Goal: Feedback & Contribution: Submit feedback/report problem

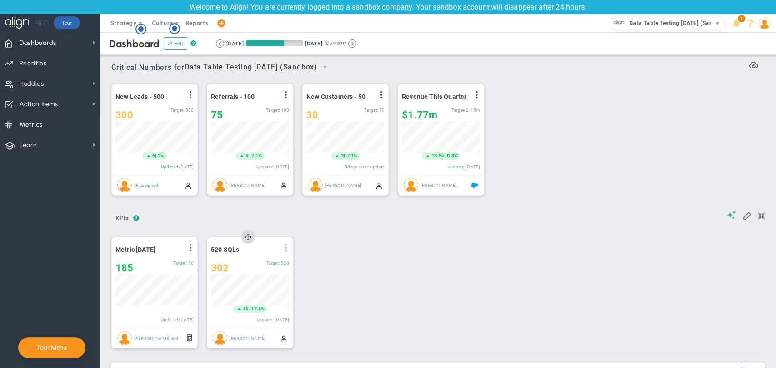
click at [284, 247] on span at bounding box center [285, 247] width 7 height 7
click at [282, 256] on span "View Historical Graph" at bounding box center [260, 255] width 58 height 6
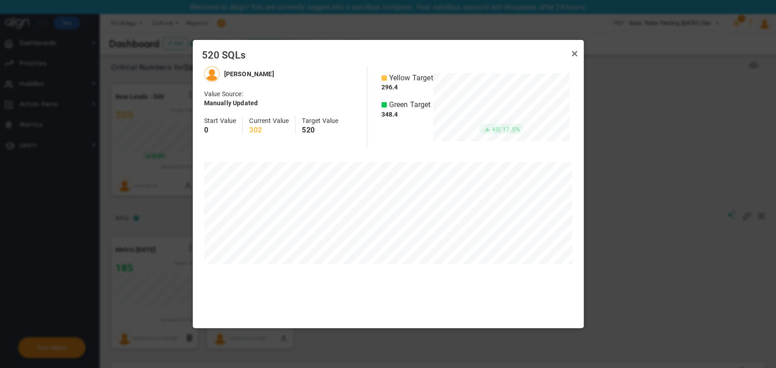
scroll to position [262, 390]
click at [573, 56] on link "Close" at bounding box center [574, 53] width 11 height 11
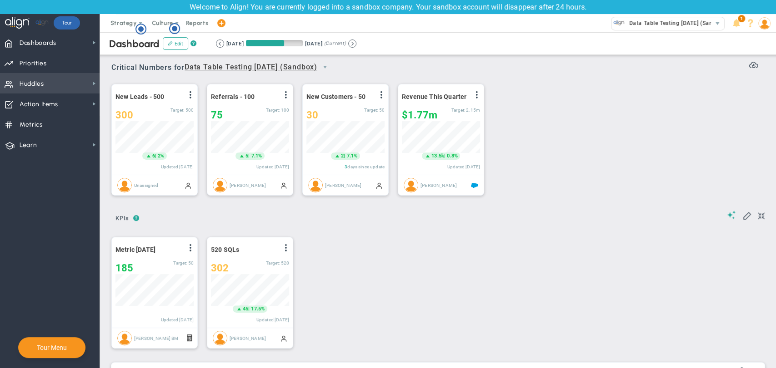
click at [45, 92] on span "Huddles Huddles" at bounding box center [50, 83] width 100 height 20
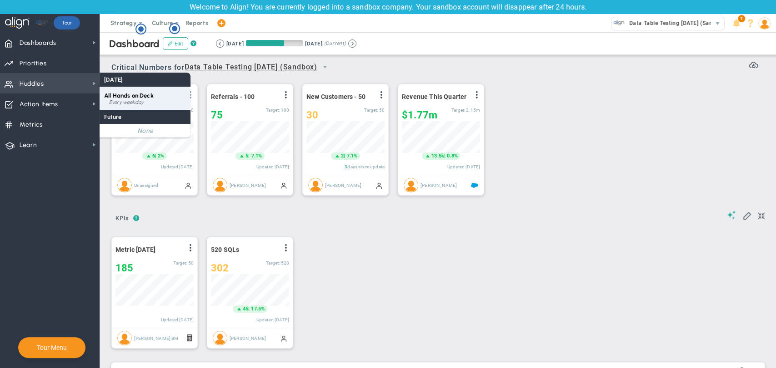
click at [121, 87] on div "All Hands on Deck Every weekday" at bounding box center [145, 98] width 91 height 23
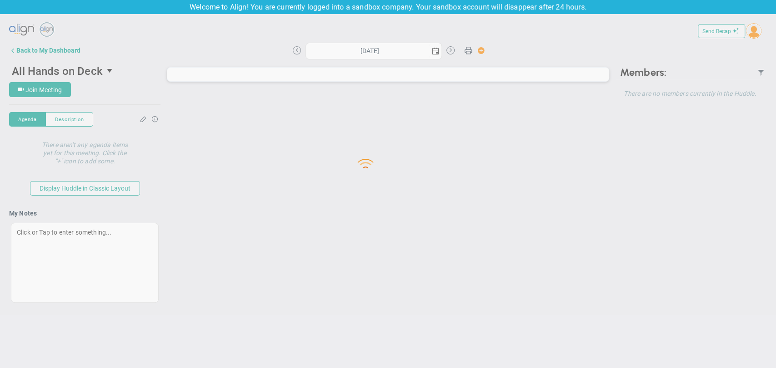
type input "[DATE]"
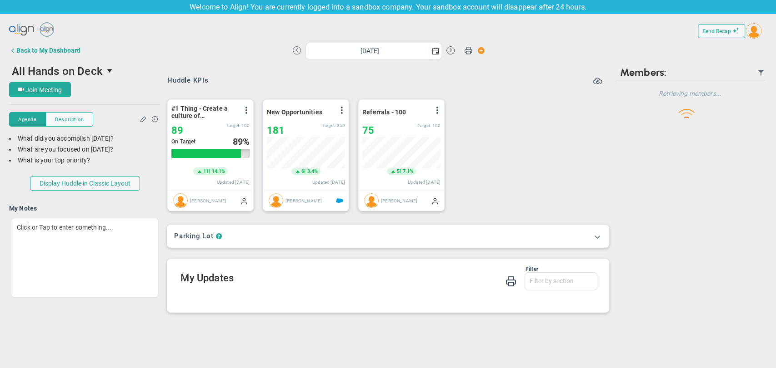
scroll to position [32, 78]
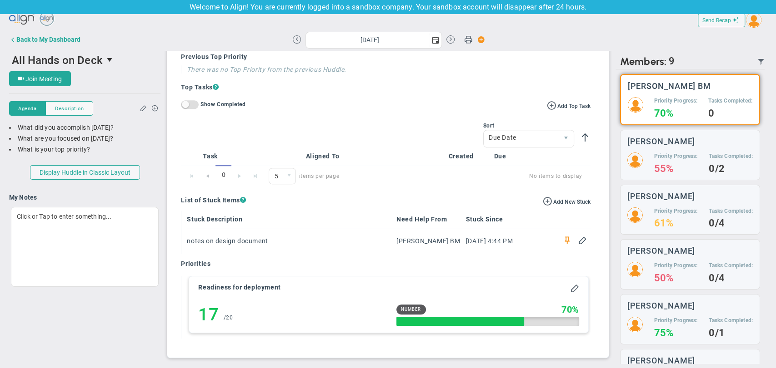
scroll to position [13, 0]
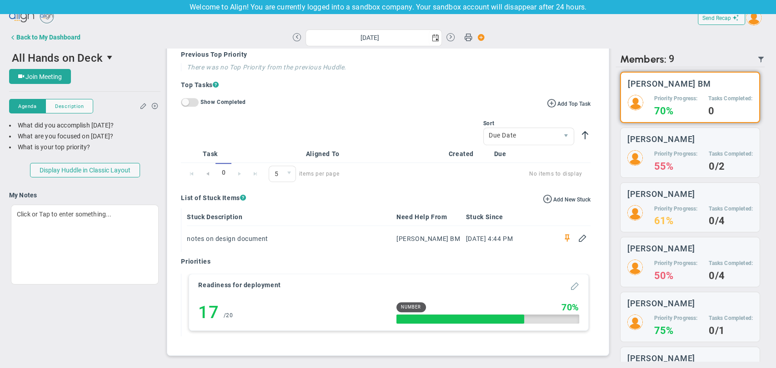
click at [570, 287] on span at bounding box center [574, 285] width 9 height 9
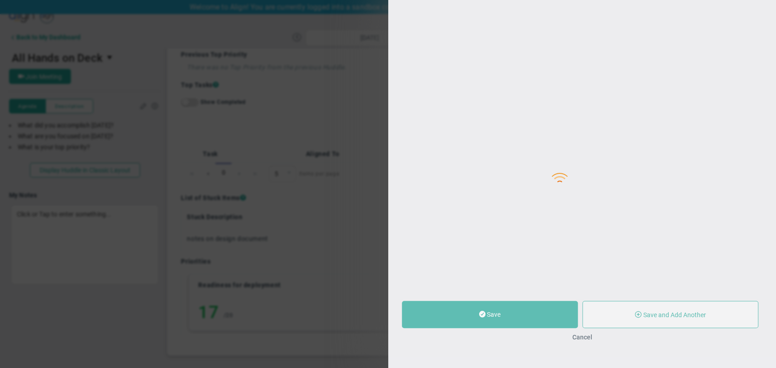
type input "Readiness for deployment"
type input "10"
type input "17"
type input "20"
radio input "true"
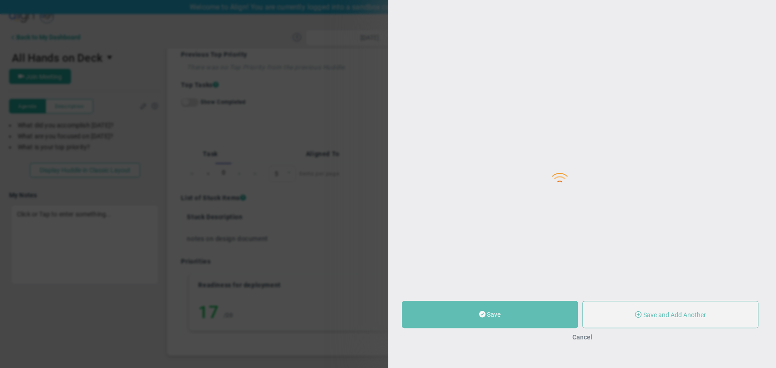
type input "[PERSON_NAME] BM"
type input "10"
type input "17"
type input "20"
radio input "true"
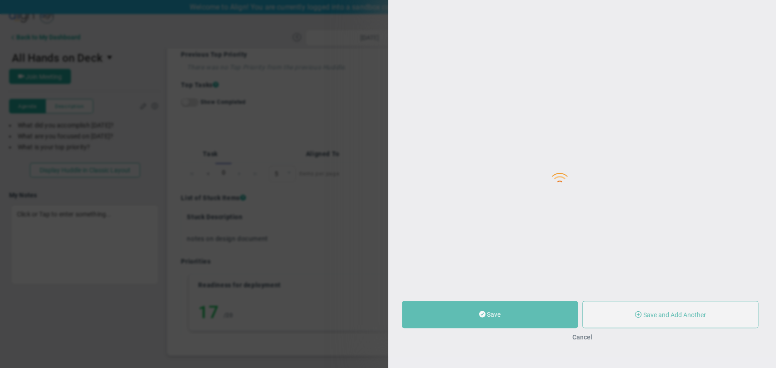
type input "metric for R"
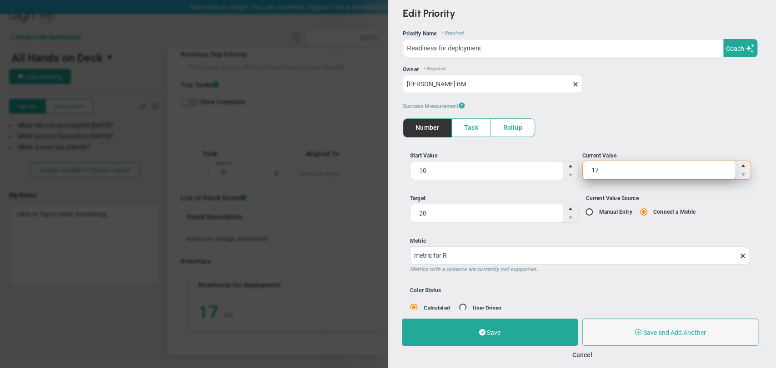
drag, startPoint x: 600, startPoint y: 172, endPoint x: 583, endPoint y: 168, distance: 16.9
click at [583, 168] on span "17 17" at bounding box center [666, 170] width 169 height 19
type input "18"
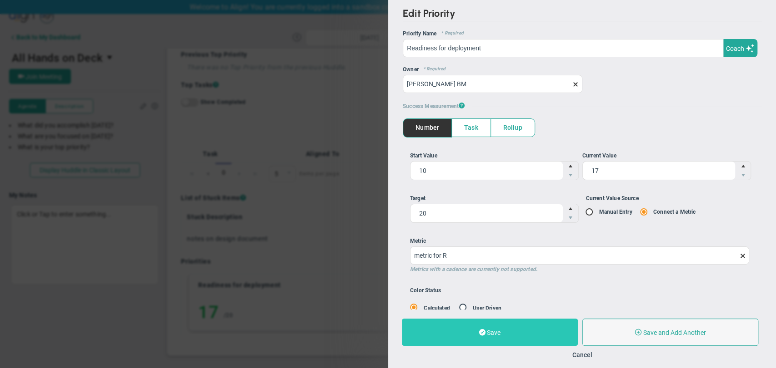
type input "18"
click at [527, 331] on button "Save" at bounding box center [490, 332] width 176 height 27
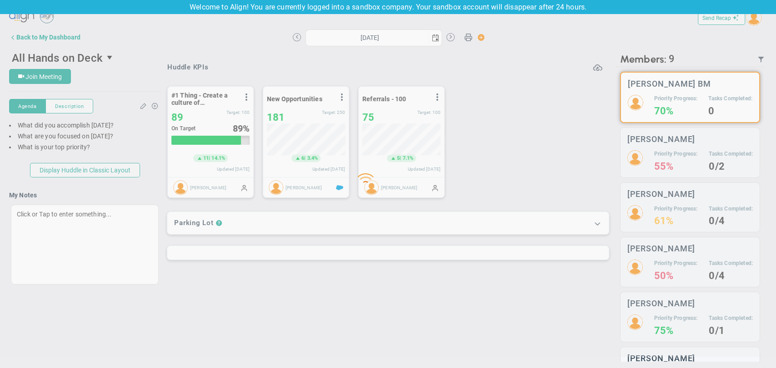
type input "Friday, September 19, 2025"
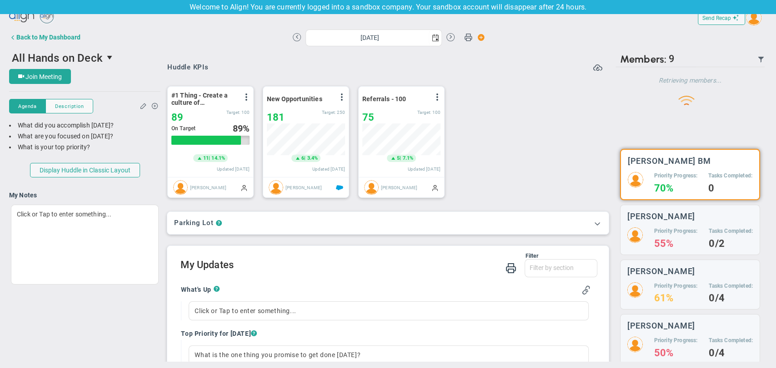
scroll to position [454341, 454294]
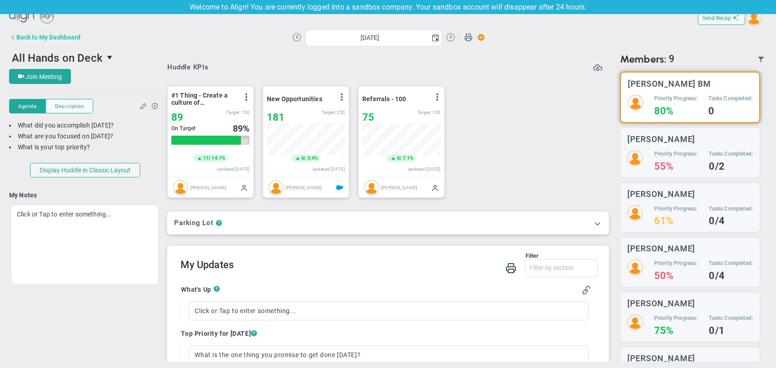
click at [55, 37] on div "Back to My Dashboard" at bounding box center [48, 37] width 64 height 7
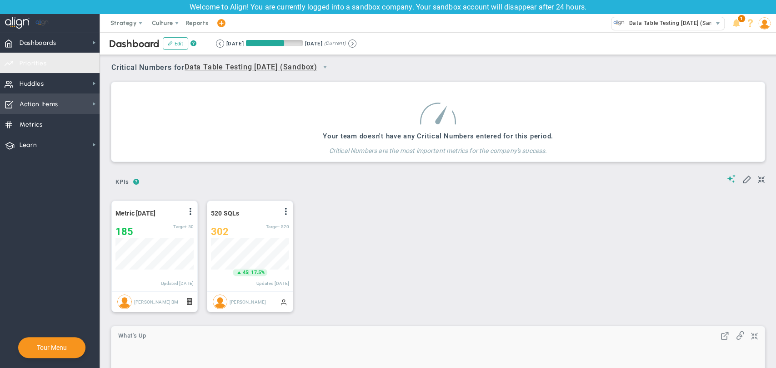
click at [68, 106] on span "Action Items Action Items" at bounding box center [50, 104] width 100 height 20
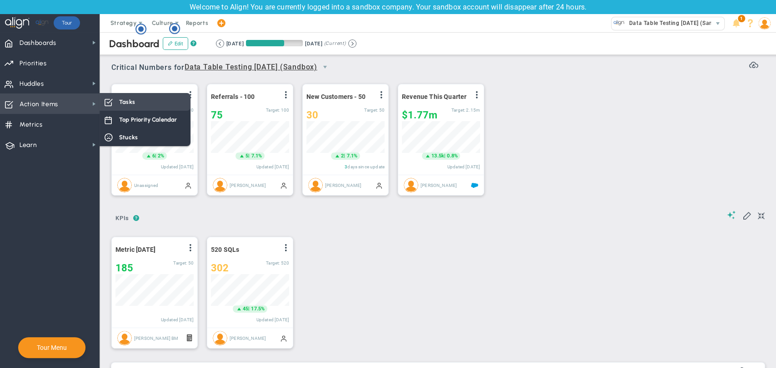
click at [136, 107] on div "Tasks" at bounding box center [145, 102] width 91 height 18
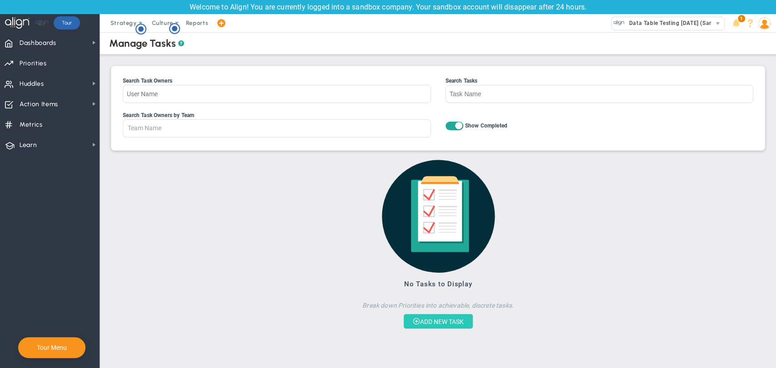
click at [451, 319] on button "ADD NEW TASK" at bounding box center [437, 321] width 69 height 15
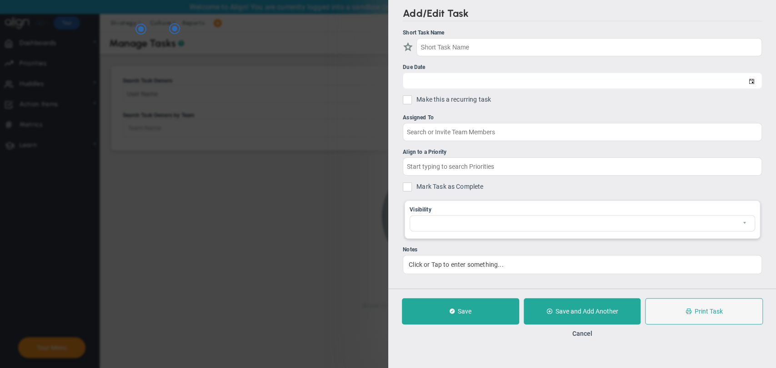
checkbox input "false"
type input "[DATE]"
checkbox input "false"
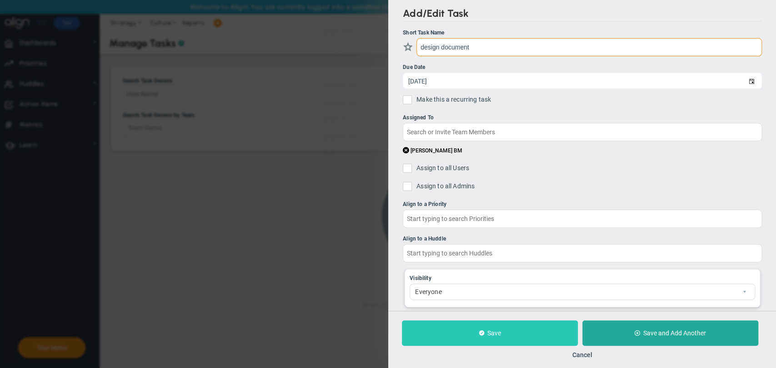
type input "design document"
click at [500, 337] on button "Save" at bounding box center [490, 333] width 176 height 25
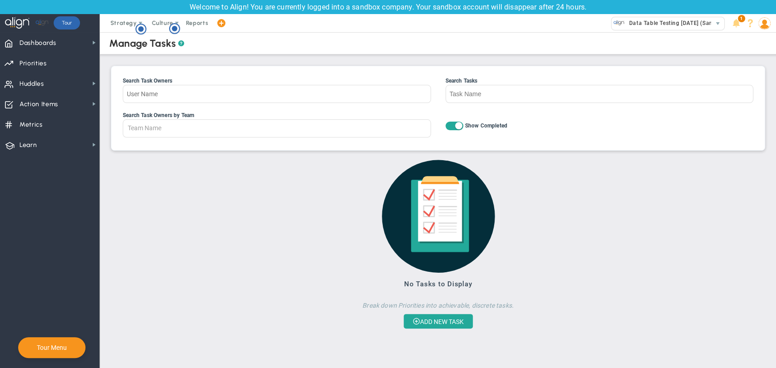
click at [217, 22] on span at bounding box center [220, 23] width 7 height 12
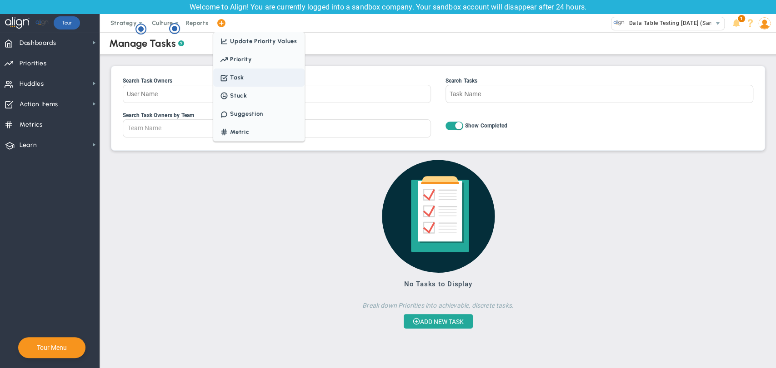
click at [240, 84] on span "Task" at bounding box center [258, 78] width 91 height 18
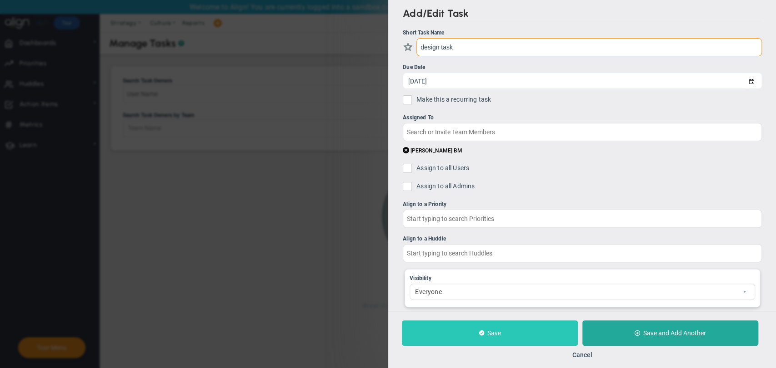
type input "design task"
click at [495, 330] on span "Save" at bounding box center [494, 333] width 14 height 7
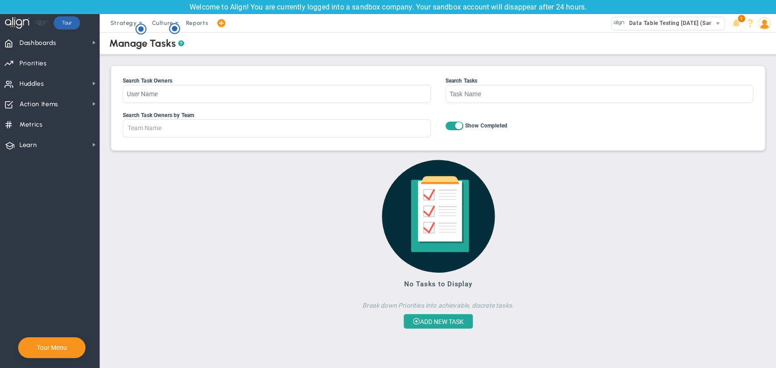
click at [457, 124] on span at bounding box center [458, 125] width 7 height 7
click at [0, 0] on input "On Off Show Completed" at bounding box center [0, 0] width 0 height 0
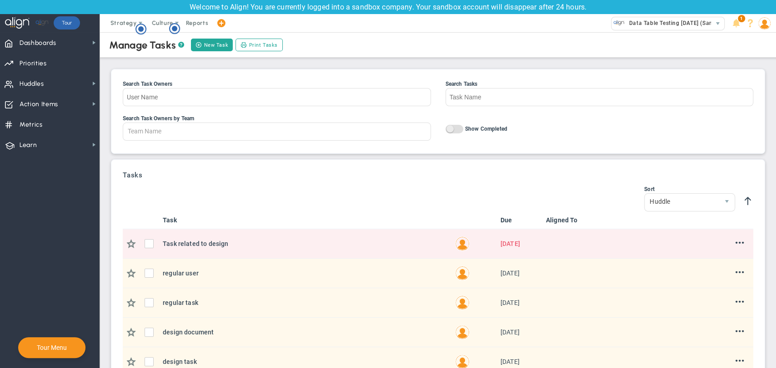
click at [453, 130] on span "On Off" at bounding box center [454, 129] width 18 height 9
click at [0, 0] on input "On Off Show Completed" at bounding box center [0, 0] width 0 height 0
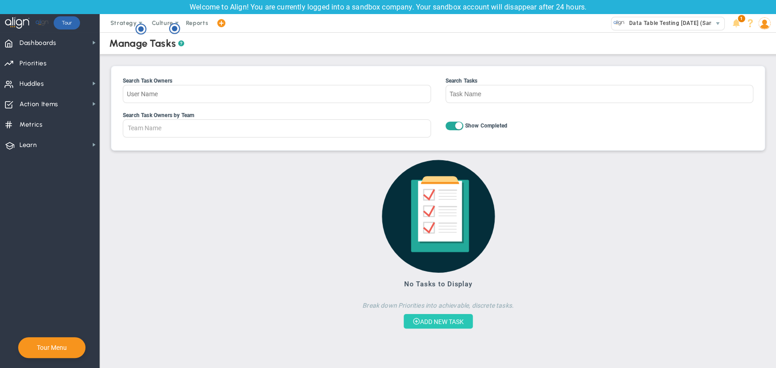
click at [453, 321] on button "ADD NEW TASK" at bounding box center [437, 321] width 69 height 15
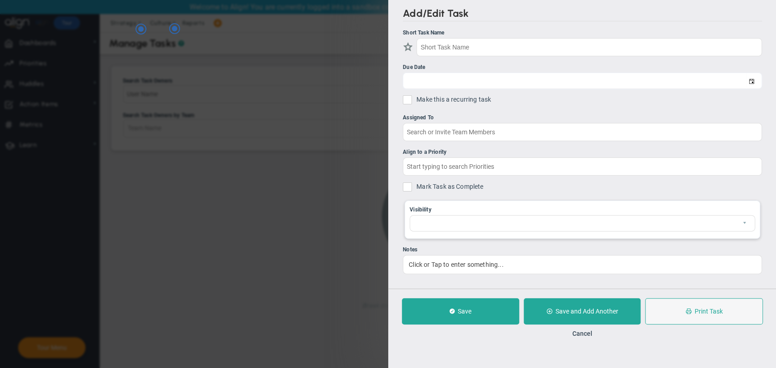
checkbox input "false"
type input "[DATE]"
checkbox input "false"
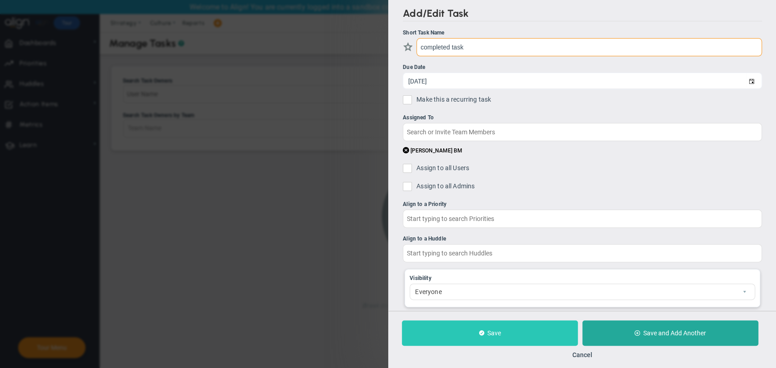
type input "completed task"
click at [502, 334] on button "Save" at bounding box center [490, 333] width 176 height 25
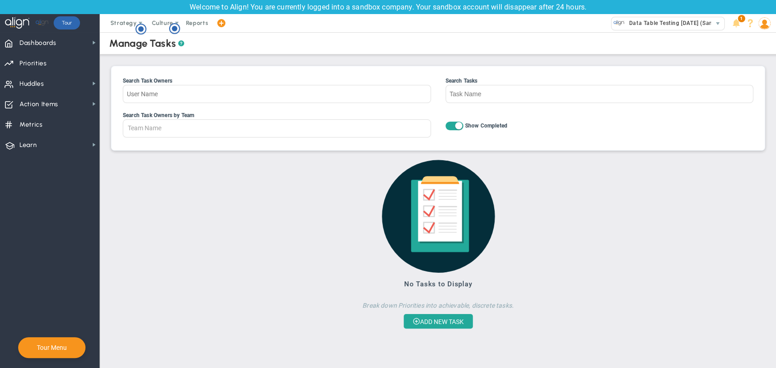
click at [453, 124] on span "On Off" at bounding box center [454, 126] width 18 height 9
click at [0, 0] on input "On Off Show Completed" at bounding box center [0, 0] width 0 height 0
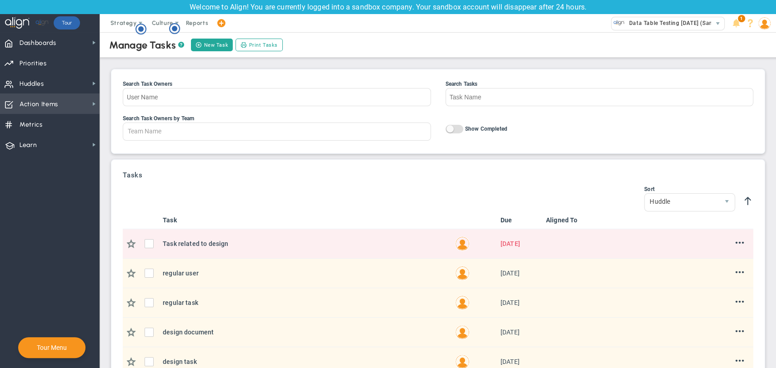
click at [80, 103] on span "Action Items Action Items" at bounding box center [50, 104] width 100 height 20
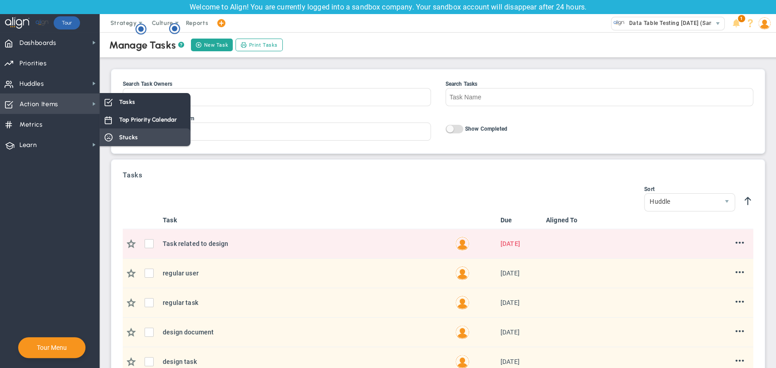
click at [131, 139] on span "Stucks" at bounding box center [128, 137] width 19 height 9
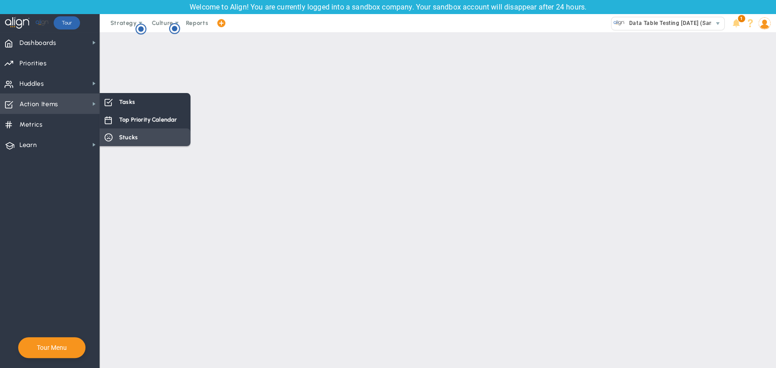
checkbox input "true"
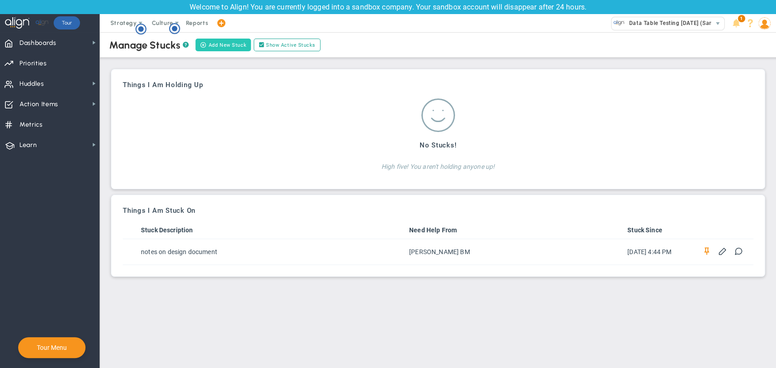
click at [236, 47] on button "Add New Stuck" at bounding box center [222, 45] width 55 height 13
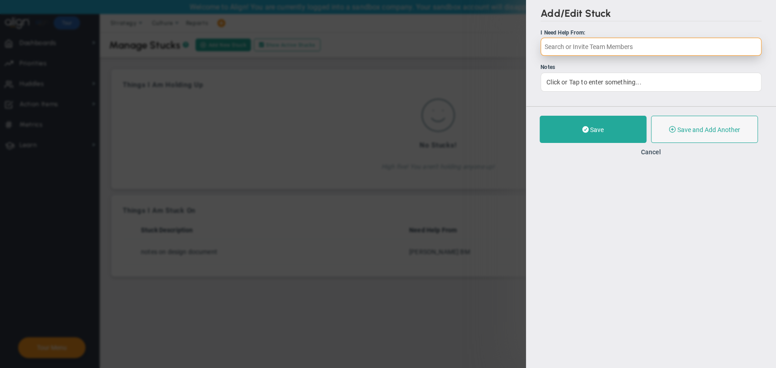
click at [658, 55] on input "text" at bounding box center [650, 47] width 221 height 18
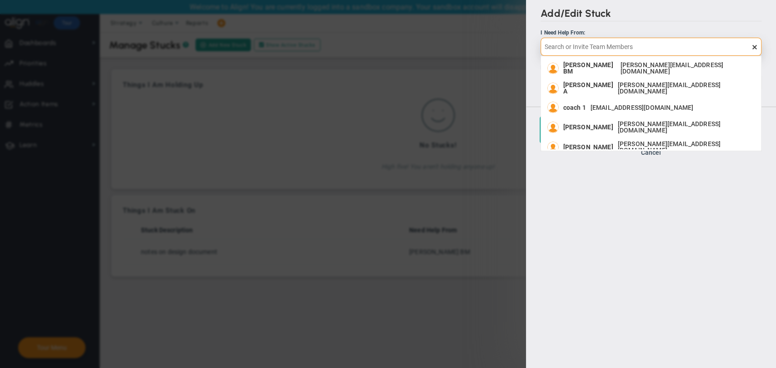
click at [654, 50] on input "text" at bounding box center [650, 47] width 221 height 18
click at [643, 87] on span "[PERSON_NAME][EMAIL_ADDRESS][DOMAIN_NAME]" at bounding box center [684, 88] width 134 height 13
type input "[PERSON_NAME] A"
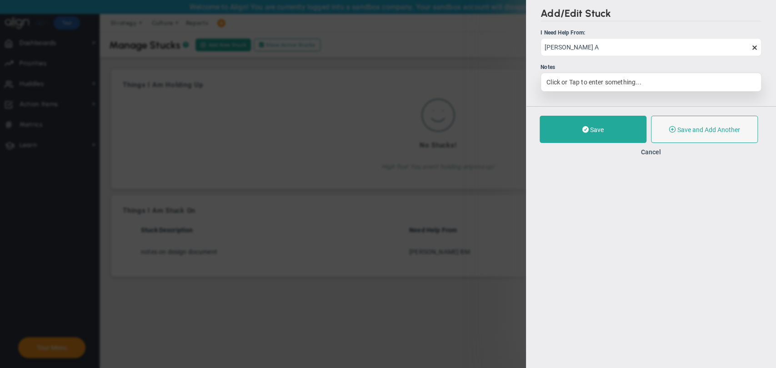
click at [612, 78] on div "Click or Tap to enter something..." at bounding box center [650, 82] width 221 height 19
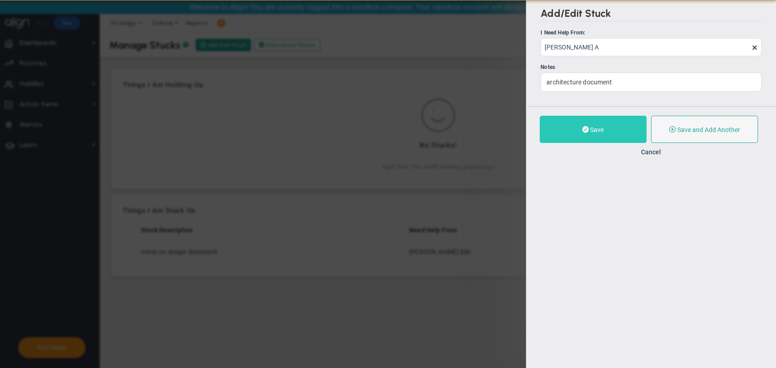
click at [597, 133] on span "Save" at bounding box center [597, 129] width 14 height 7
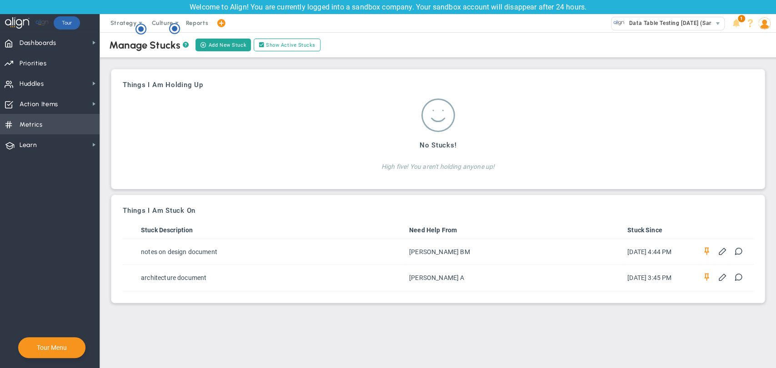
click at [51, 128] on span "Metrics Metrics" at bounding box center [50, 124] width 100 height 20
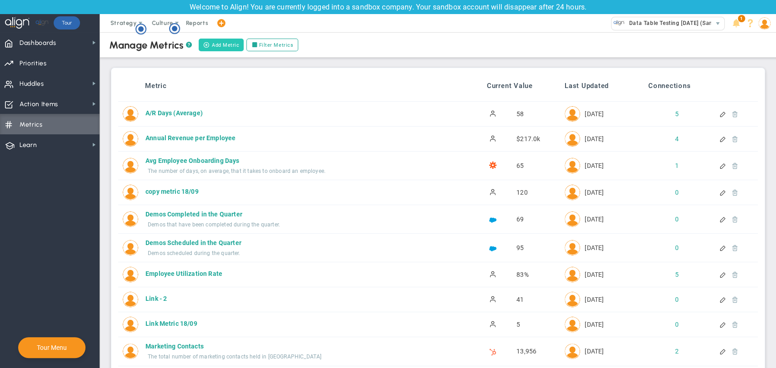
click at [217, 41] on button "Add Metric" at bounding box center [221, 45] width 45 height 13
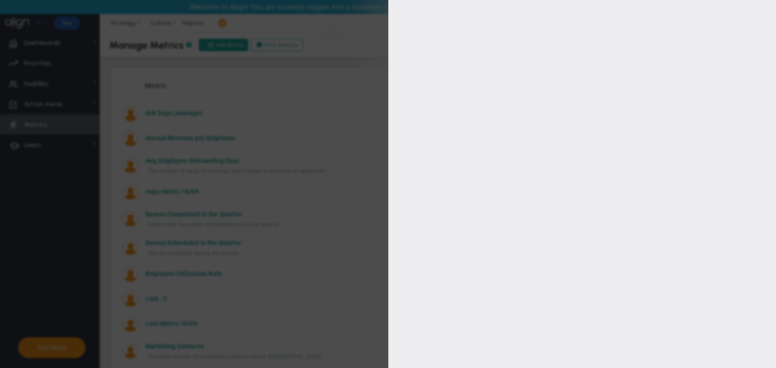
type input "[PERSON_NAME] BM"
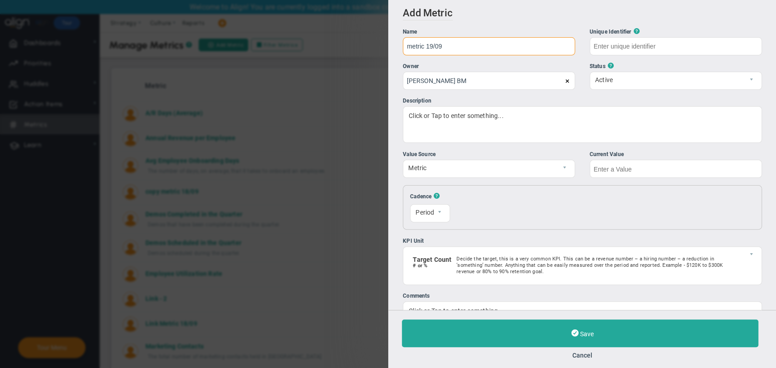
type input "metric 19/09"
click at [652, 64] on div "Status ?" at bounding box center [675, 66] width 172 height 9
type input "metric-19/09"
click at [419, 162] on span "Metric" at bounding box center [481, 167] width 156 height 15
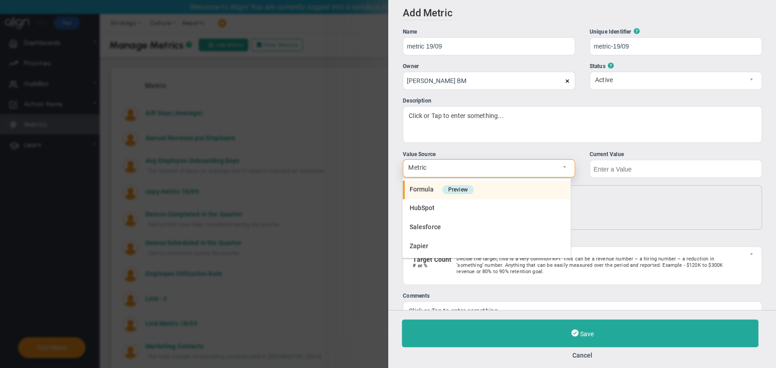
click at [420, 186] on span "Formula" at bounding box center [421, 189] width 25 height 7
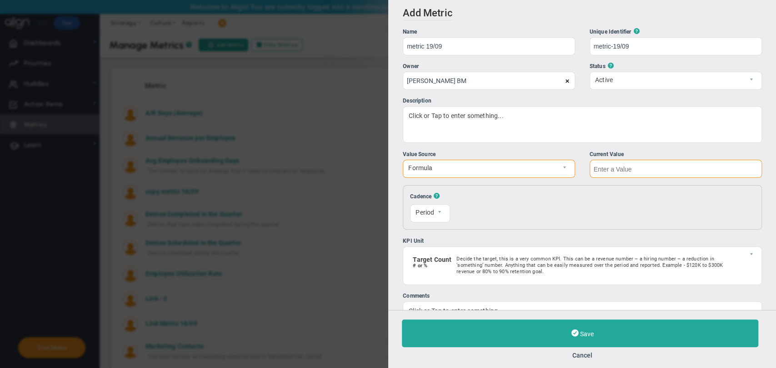
click at [597, 175] on input "text" at bounding box center [675, 169] width 172 height 18
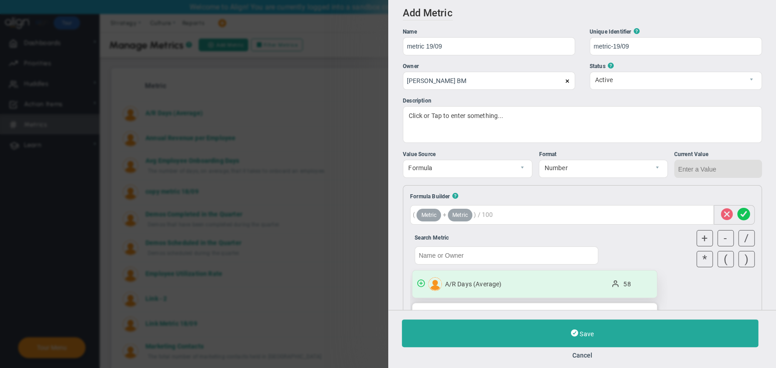
scroll to position [50, 0]
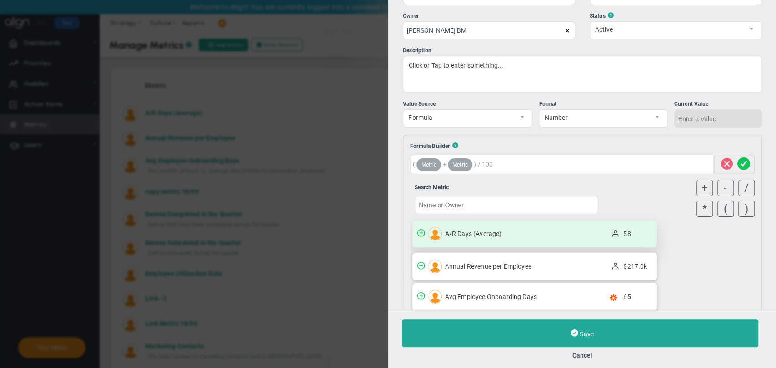
click at [570, 233] on span "A/R Days (Average)" at bounding box center [522, 233] width 156 height 7
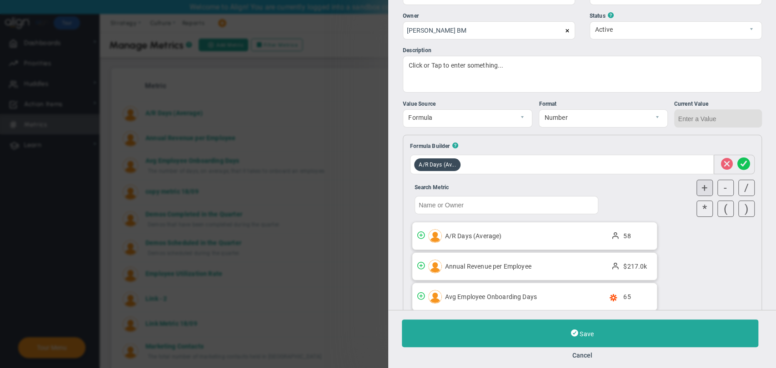
click at [699, 191] on div "+" at bounding box center [704, 188] width 16 height 16
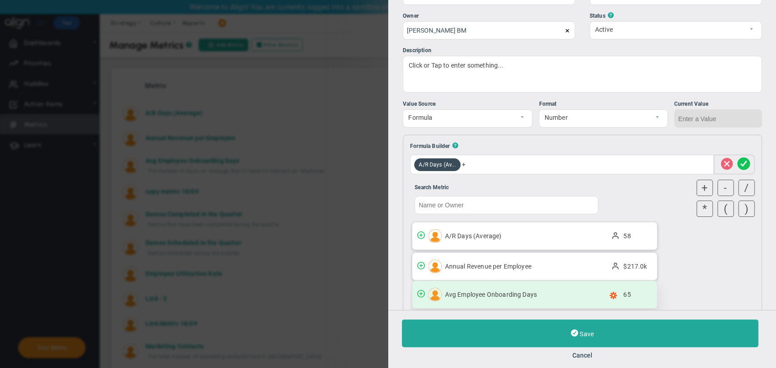
click at [622, 299] on div "Avg Employee Onboarding Days 65" at bounding box center [534, 294] width 244 height 27
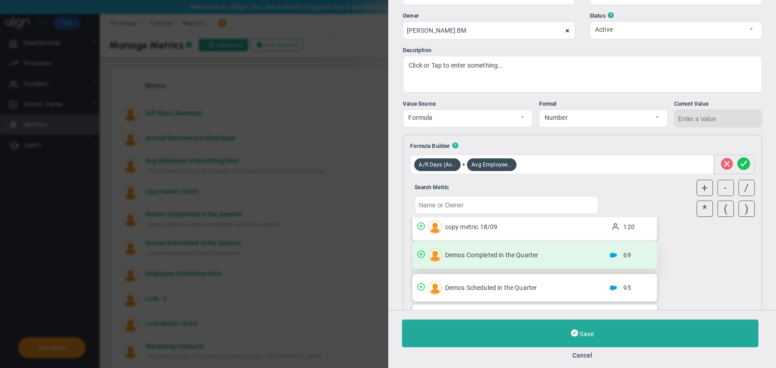
scroll to position [101, 0]
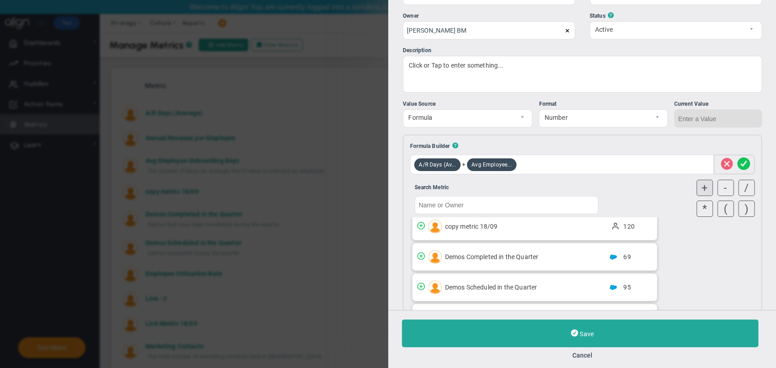
click at [697, 186] on div "+" at bounding box center [704, 188] width 16 height 16
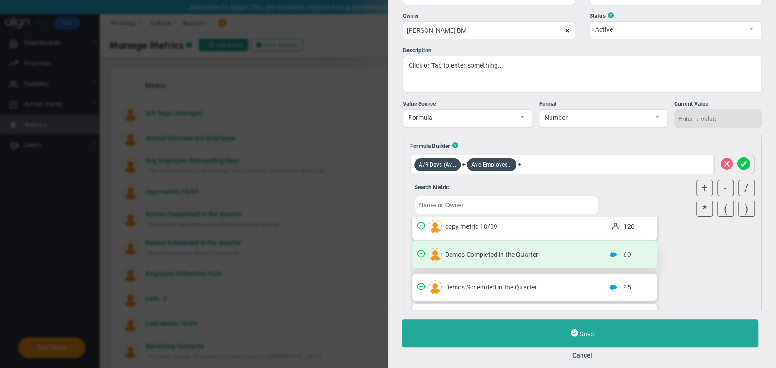
click at [627, 259] on div "Demos Completed in the Quarter 69" at bounding box center [534, 254] width 244 height 27
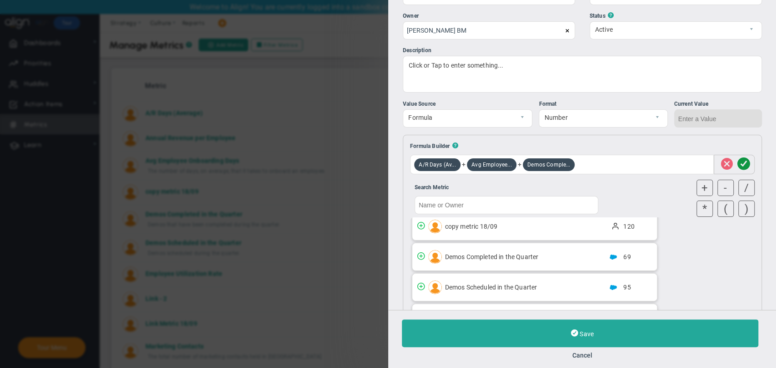
click at [737, 167] on span at bounding box center [743, 164] width 13 height 17
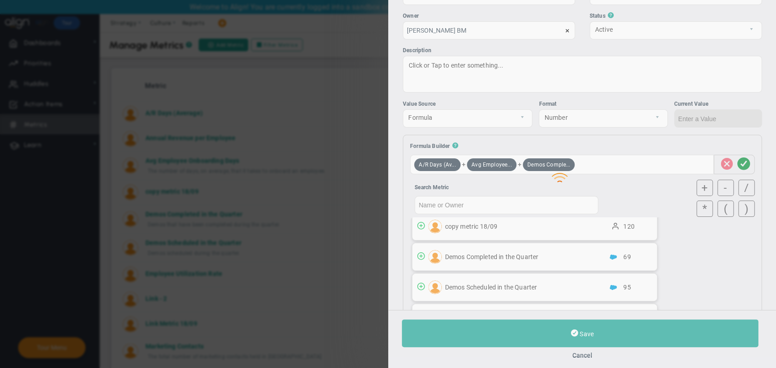
type input "192"
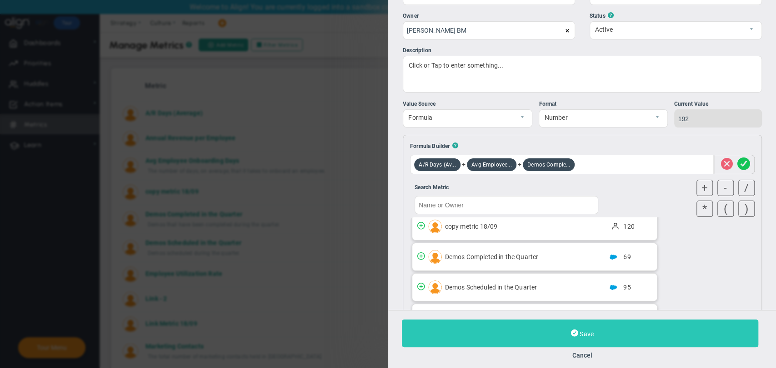
click at [613, 334] on button "Save" at bounding box center [580, 334] width 356 height 28
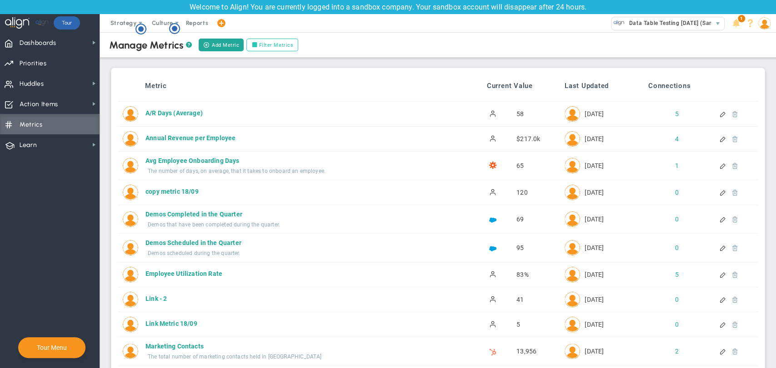
click at [277, 45] on label "Filter Metrics" at bounding box center [272, 45] width 52 height 13
click at [259, 45] on input "Filter Metrics" at bounding box center [256, 45] width 6 height 6
checkbox input "true"
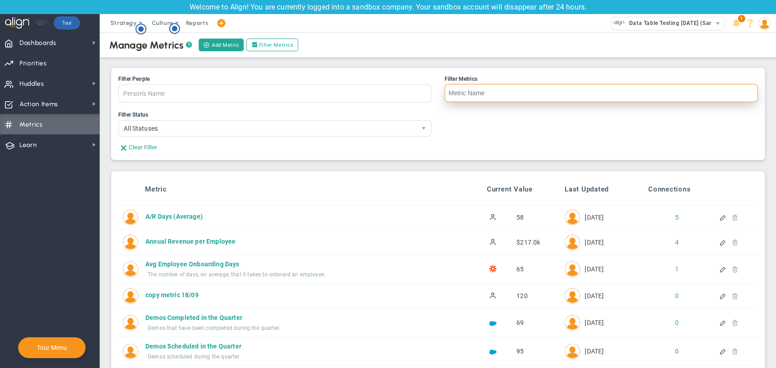
click at [475, 91] on input "Filter Metrics" at bounding box center [600, 93] width 313 height 18
type input "metric"
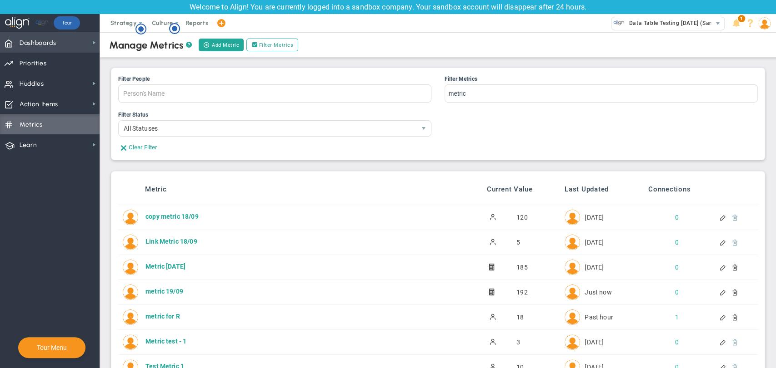
click at [77, 48] on span "Dashboards Dashboards" at bounding box center [50, 42] width 100 height 20
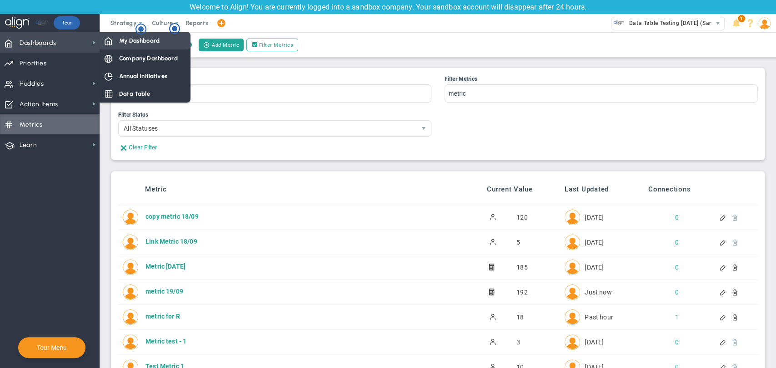
click at [134, 48] on div "My Dashboard" at bounding box center [145, 41] width 91 height 18
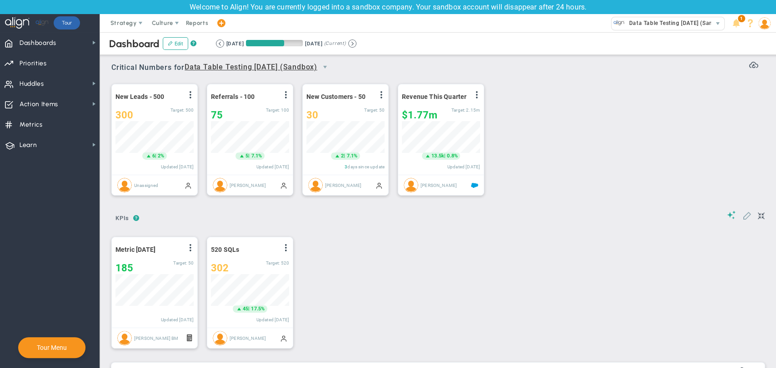
click at [742, 216] on span at bounding box center [746, 215] width 9 height 9
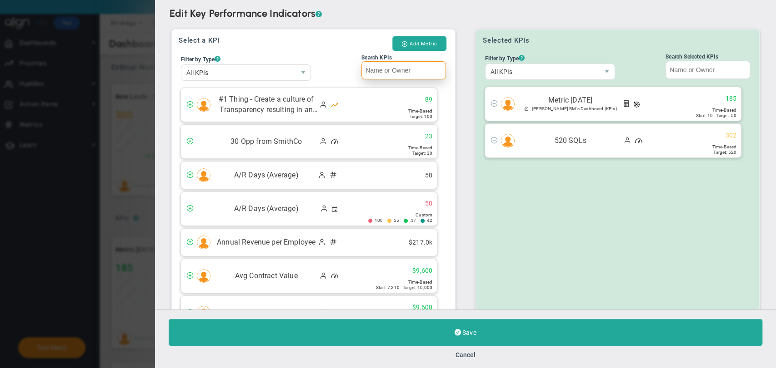
click at [404, 72] on input "Search KPIs" at bounding box center [404, 70] width 85 height 18
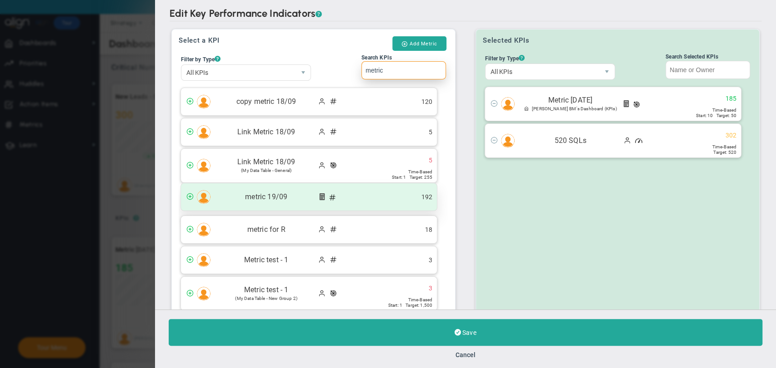
click at [188, 194] on span at bounding box center [189, 196] width 7 height 7
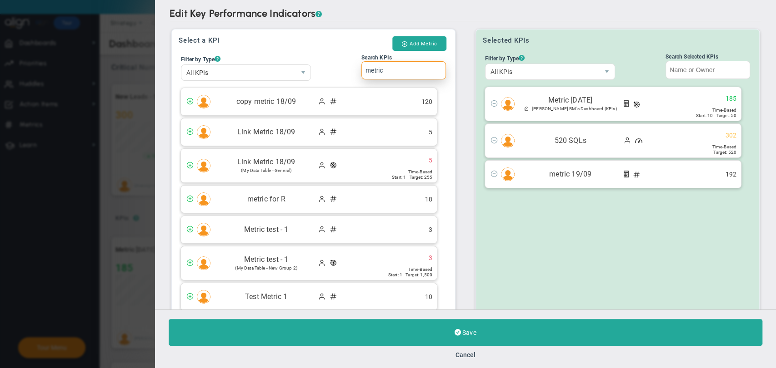
scroll to position [65, 0]
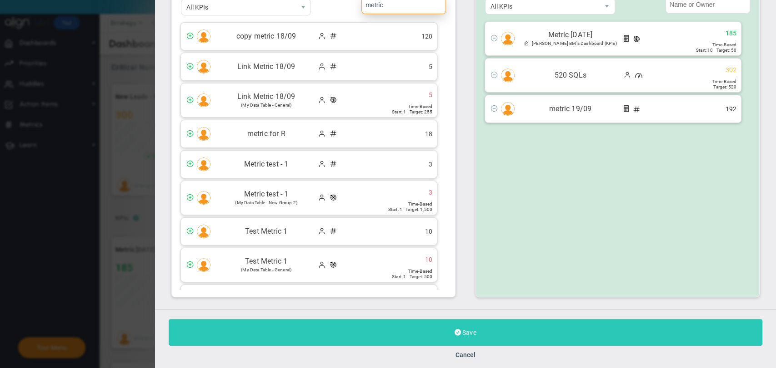
type input "metric"
click at [453, 329] on button "Save" at bounding box center [465, 332] width 593 height 27
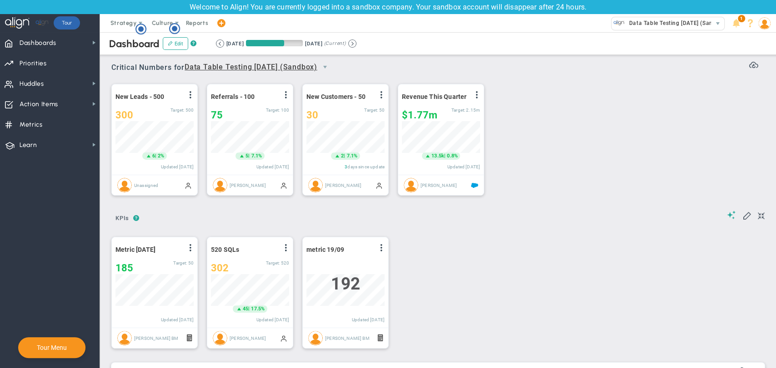
scroll to position [32, 78]
click at [382, 251] on span at bounding box center [381, 247] width 7 height 7
click at [376, 265] on li "Edit" at bounding box center [356, 266] width 65 height 11
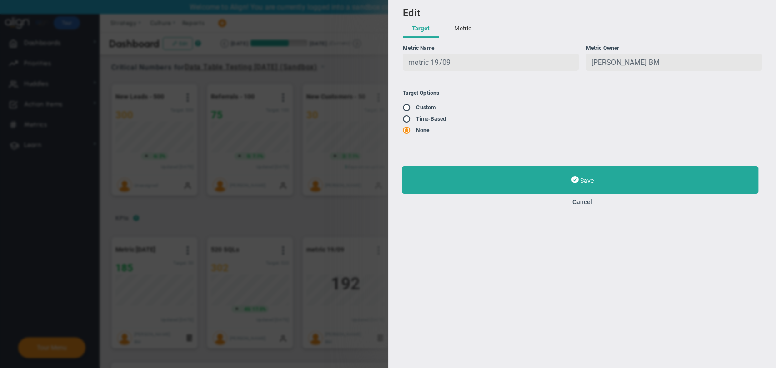
click at [405, 108] on input "radio" at bounding box center [409, 108] width 9 height 7
radio input "true"
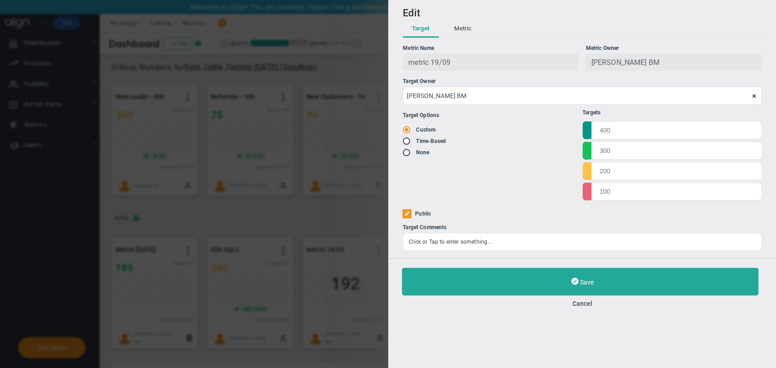
click at [403, 141] on span at bounding box center [407, 140] width 9 height 7
click at [409, 143] on input "radio" at bounding box center [409, 141] width 9 height 7
radio input "true"
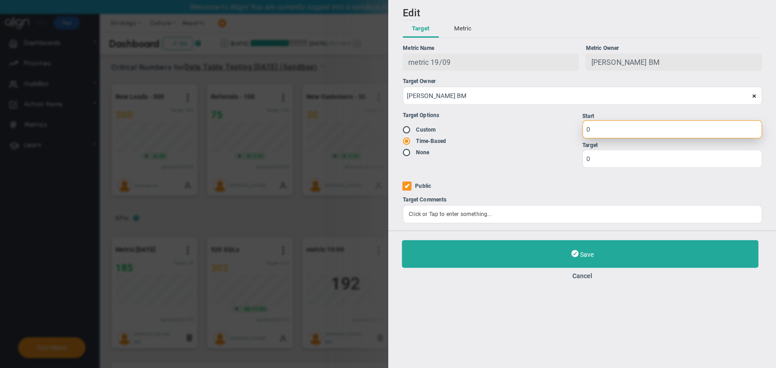
click at [615, 125] on input "0" at bounding box center [671, 129] width 179 height 18
click at [408, 132] on input "radio" at bounding box center [409, 130] width 9 height 7
radio input "true"
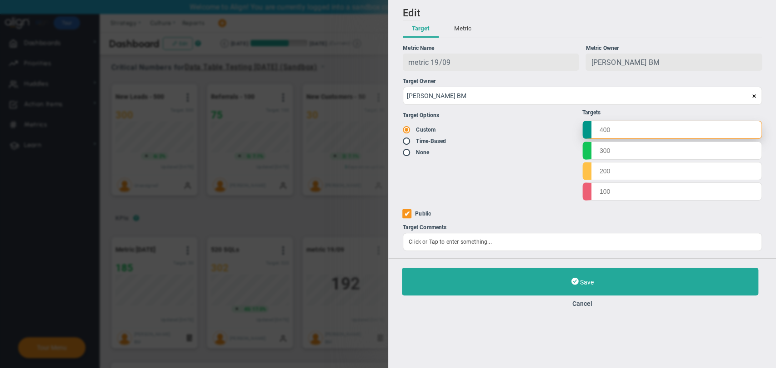
drag, startPoint x: 616, startPoint y: 133, endPoint x: 560, endPoint y: 123, distance: 56.3
click at [560, 123] on div "Target Options Existing Target Custom Time-Based None Targets" at bounding box center [582, 154] width 359 height 98
type input "450"
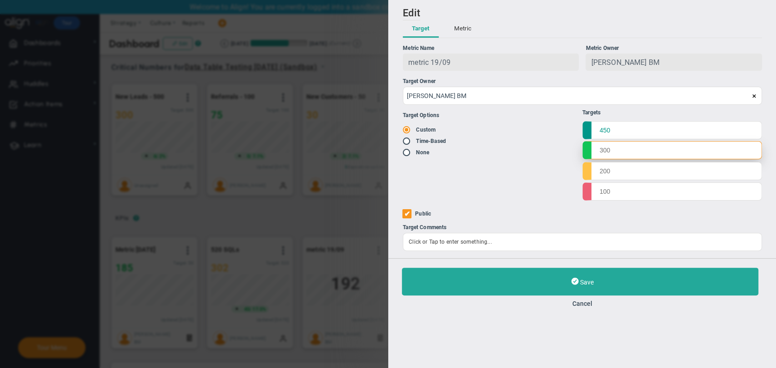
click at [620, 156] on input "text" at bounding box center [671, 150] width 179 height 18
type input "350"
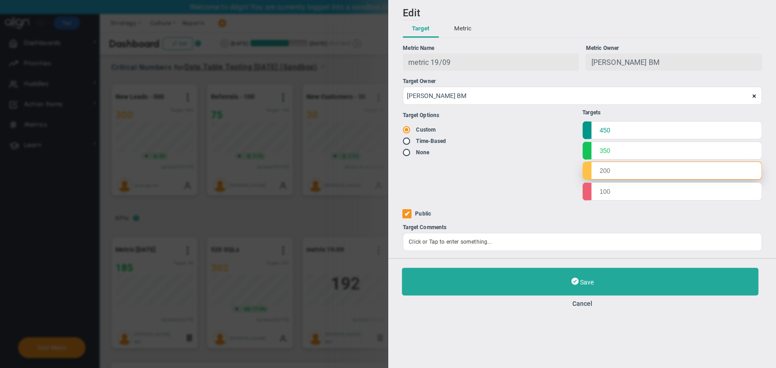
click at [620, 168] on input "text" at bounding box center [671, 171] width 179 height 18
type input "250"
click at [617, 193] on input "text" at bounding box center [671, 191] width 179 height 18
type input "50"
click at [582, 298] on div "Save Cancel" at bounding box center [582, 288] width 361 height 40
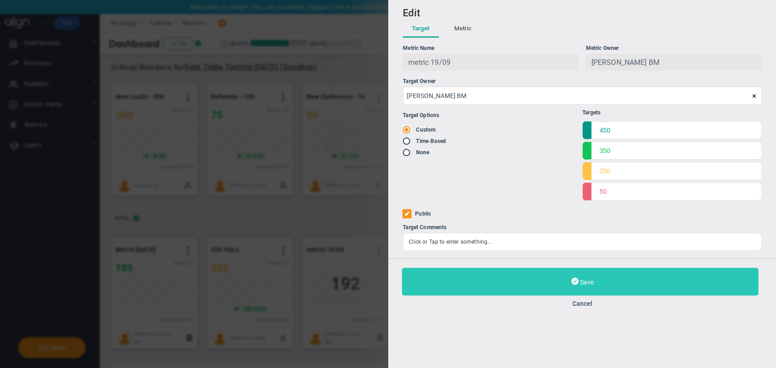
click at [588, 284] on span "Save" at bounding box center [586, 282] width 14 height 7
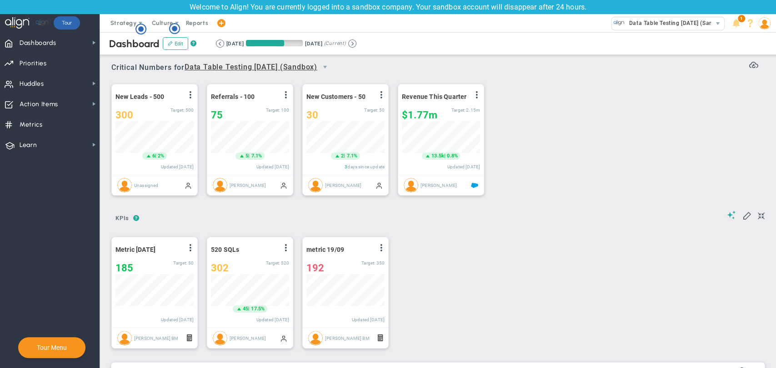
scroll to position [454341, 454294]
click at [345, 240] on span at bounding box center [343, 236] width 7 height 7
click at [385, 247] on div "metric 19/09 View Historical Graph Edit Make "No Change" Update Add Past Update…" at bounding box center [345, 283] width 85 height 90
click at [378, 249] on span at bounding box center [381, 247] width 7 height 7
click at [501, 264] on div "Period Metric 18/9/2025 View Historical Graph Edit Make "No Change" Update Add …" at bounding box center [434, 292] width 664 height 130
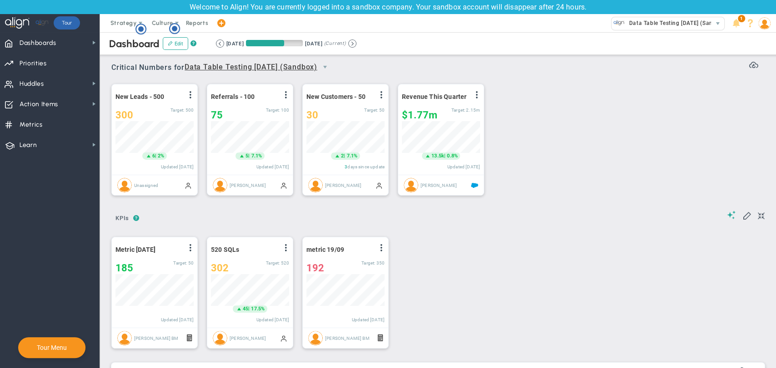
click at [763, 24] on img at bounding box center [764, 23] width 12 height 12
click at [610, 187] on div "New Leads - 500 View Historical Graph Edit Make "No Change" Update Add Past Upd…" at bounding box center [434, 140] width 664 height 128
click at [368, 269] on li "Edit" at bounding box center [356, 266] width 65 height 11
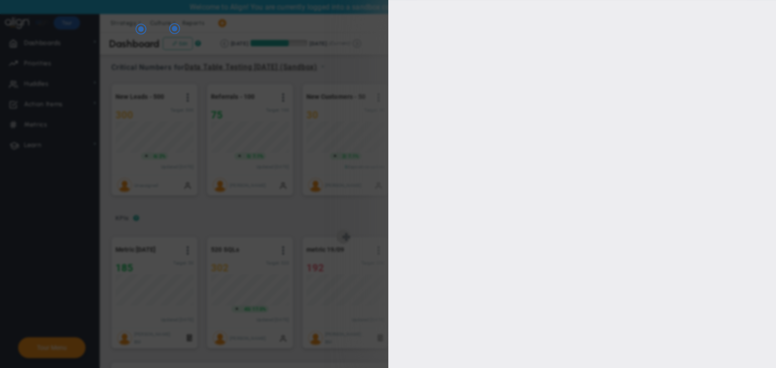
type input "[PERSON_NAME] BM"
radio input "true"
type input "450"
type input "350"
type input "250"
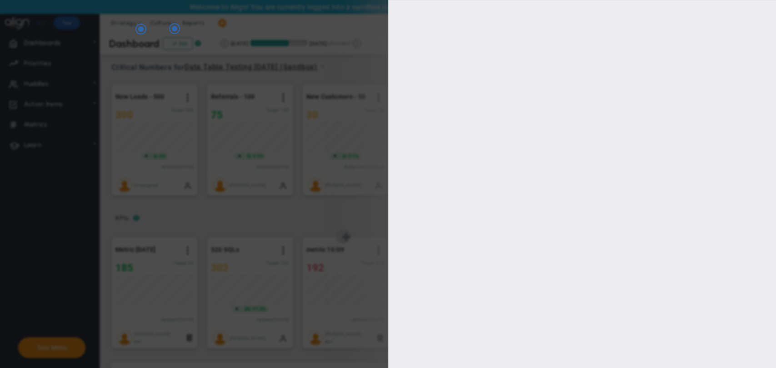
type input "50"
checkbox input "true"
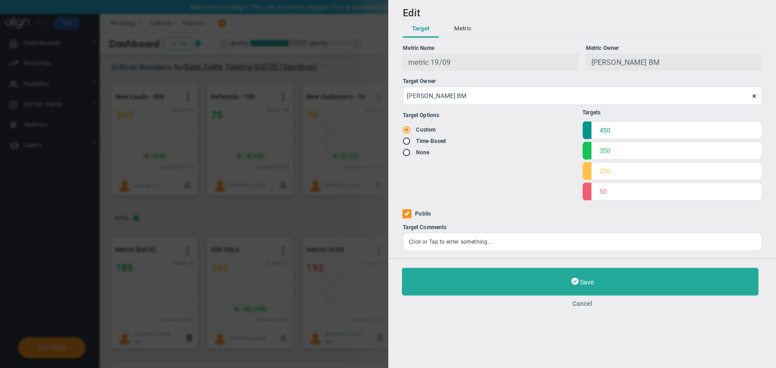
click at [587, 303] on button "Cancel" at bounding box center [582, 303] width 361 height 7
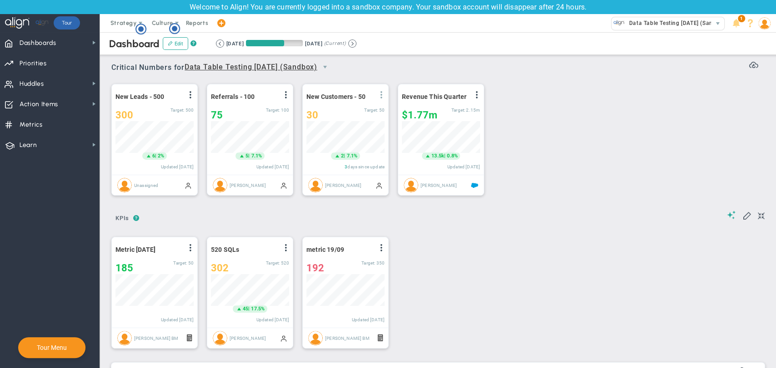
click at [385, 95] on span at bounding box center [381, 94] width 7 height 7
click at [384, 250] on span at bounding box center [381, 247] width 7 height 7
click at [192, 247] on span at bounding box center [190, 247] width 7 height 7
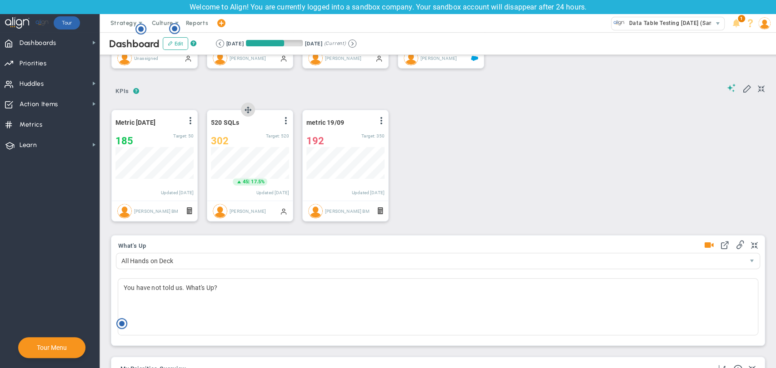
scroll to position [70, 0]
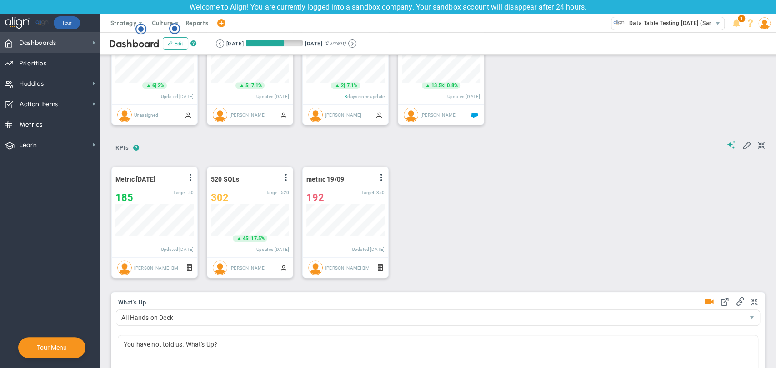
click at [56, 46] on span "Dashboards" at bounding box center [38, 43] width 37 height 19
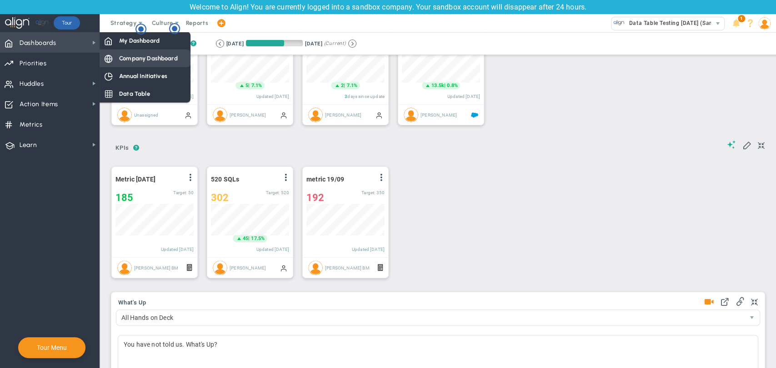
click at [148, 66] on div "Company Dashboard" at bounding box center [145, 59] width 91 height 18
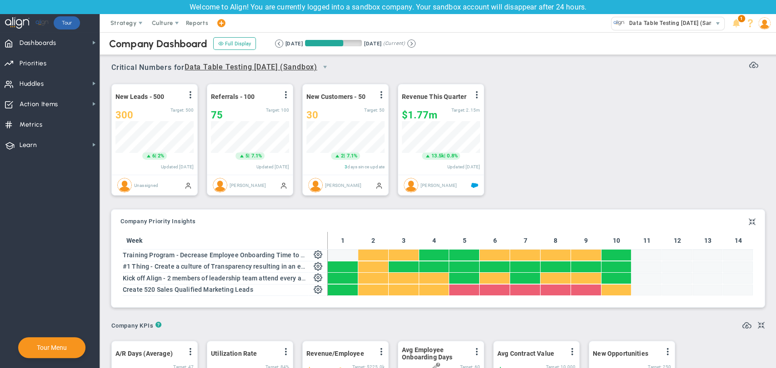
scroll to position [32, 78]
click at [190, 98] on span at bounding box center [190, 94] width 7 height 7
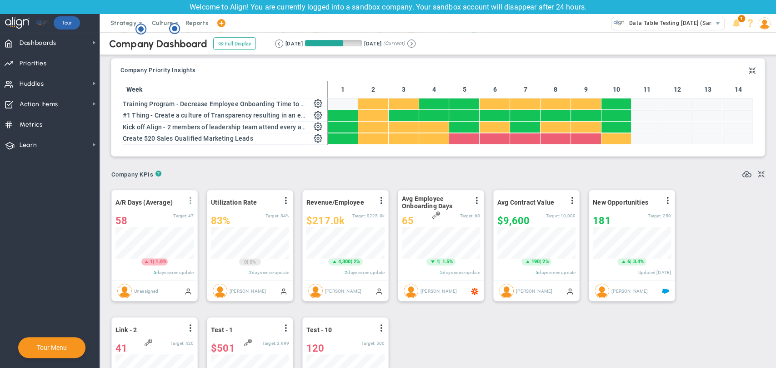
click at [190, 199] on span at bounding box center [190, 200] width 7 height 7
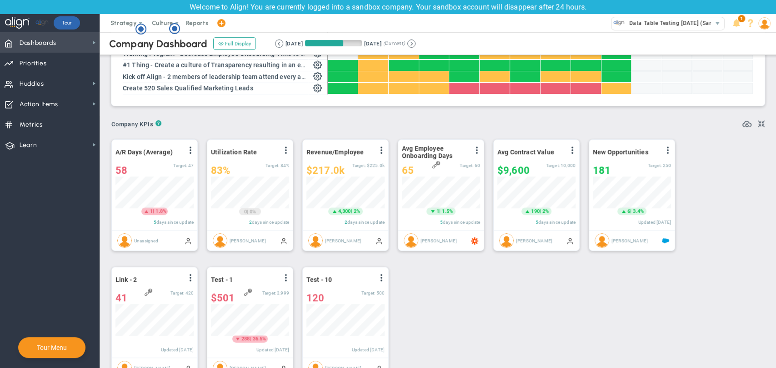
click at [66, 41] on span "Dashboards Dashboards" at bounding box center [50, 42] width 100 height 20
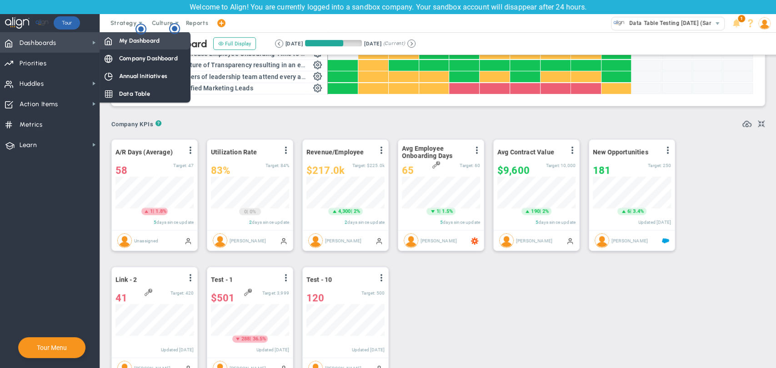
click at [133, 37] on span "My Dashboard" at bounding box center [139, 40] width 40 height 9
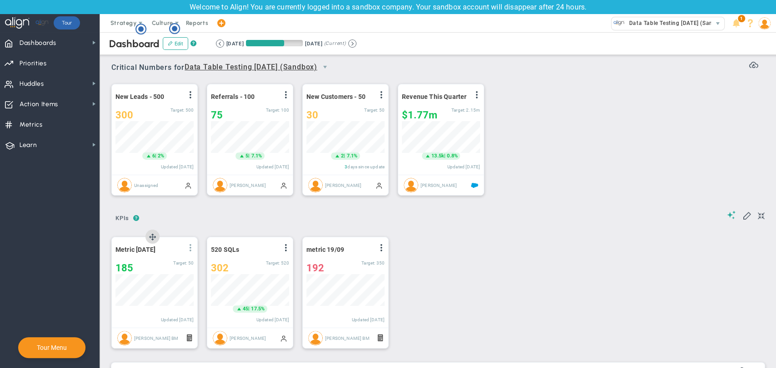
click at [192, 249] on span at bounding box center [190, 247] width 7 height 7
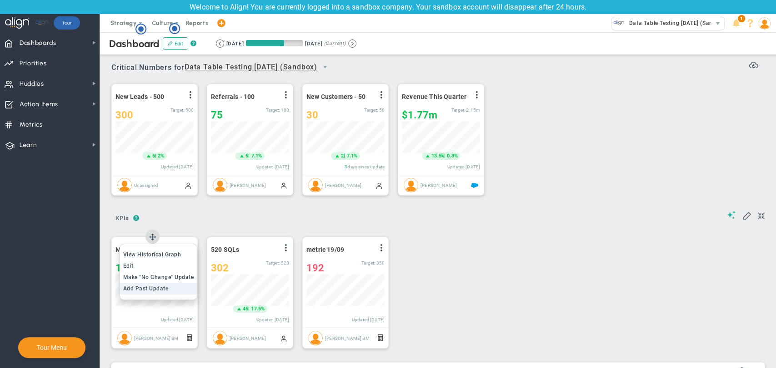
click at [162, 289] on span "Add Past Update" at bounding box center [145, 289] width 45 height 6
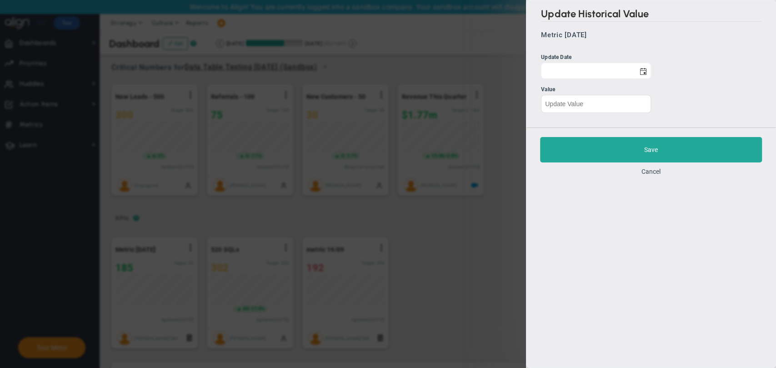
click at [651, 165] on div "Save Cancel" at bounding box center [650, 156] width 249 height 57
click at [650, 168] on button "Cancel" at bounding box center [650, 171] width 19 height 7
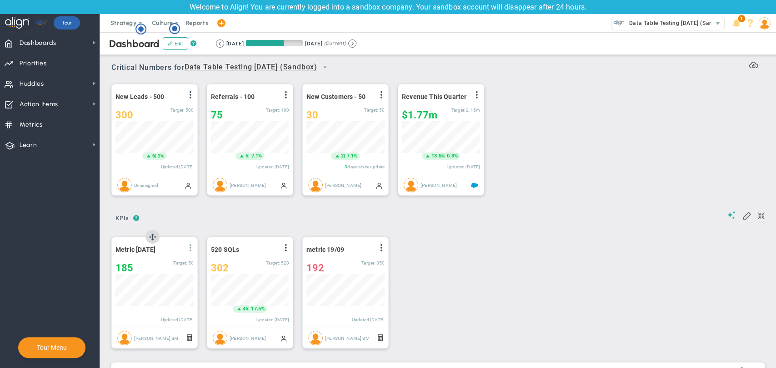
click at [190, 252] on span at bounding box center [190, 247] width 7 height 7
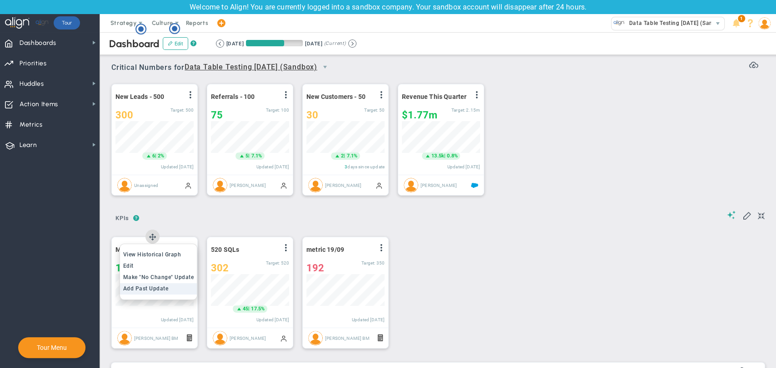
click at [170, 288] on li "Add Past Update" at bounding box center [158, 289] width 77 height 11
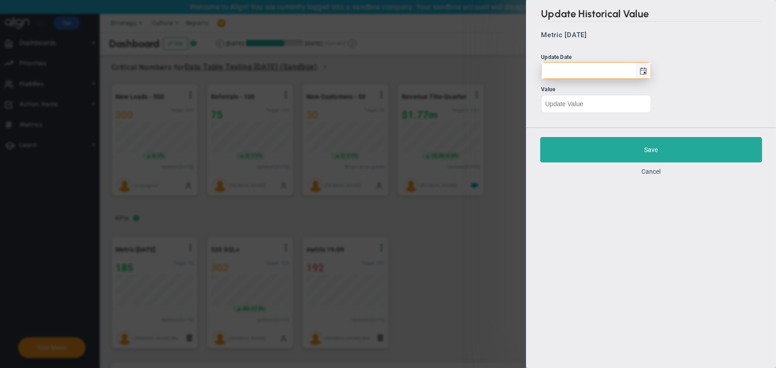
click at [645, 70] on span "select" at bounding box center [642, 71] width 7 height 7
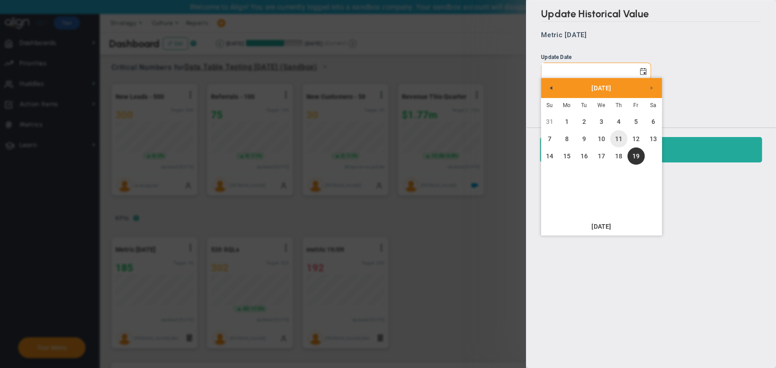
click at [615, 150] on link "18" at bounding box center [618, 156] width 17 height 17
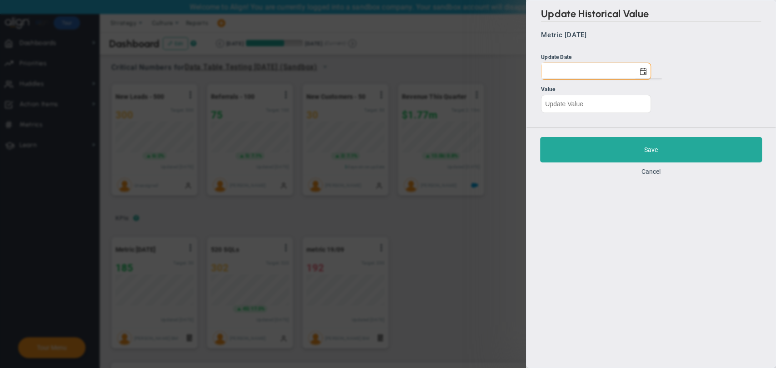
type input "[DATE]"
type input "185"
click at [597, 103] on input "185" at bounding box center [596, 104] width 110 height 18
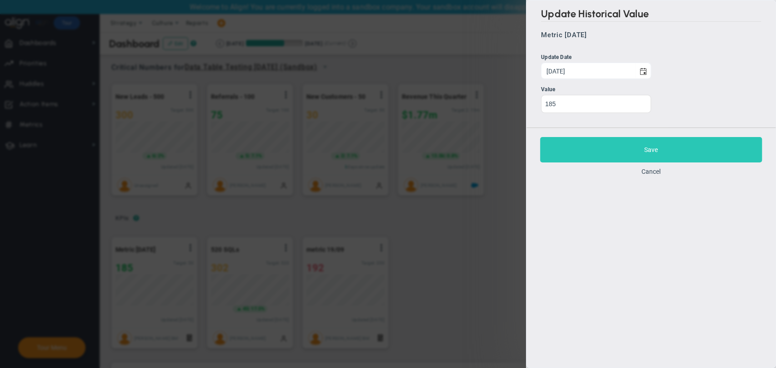
click at [606, 147] on button "Save" at bounding box center [651, 149] width 222 height 25
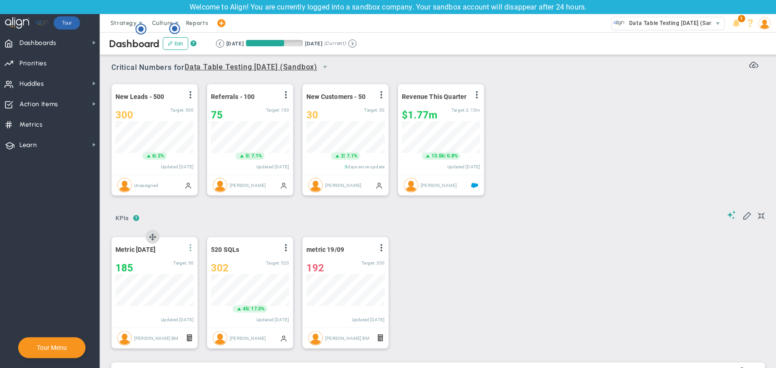
click at [189, 245] on span at bounding box center [190, 247] width 7 height 7
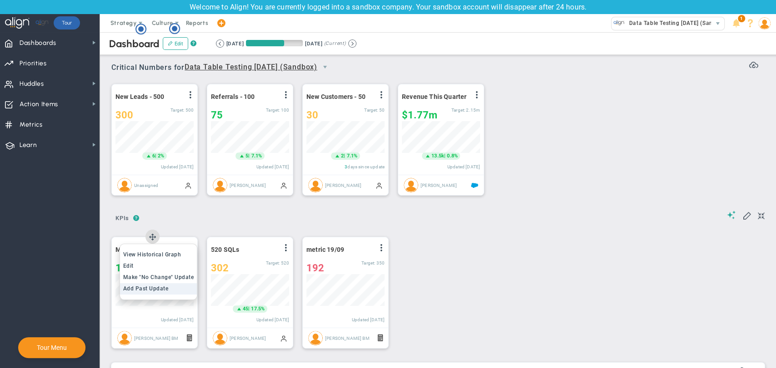
click at [171, 286] on li "Add Past Update" at bounding box center [158, 289] width 77 height 11
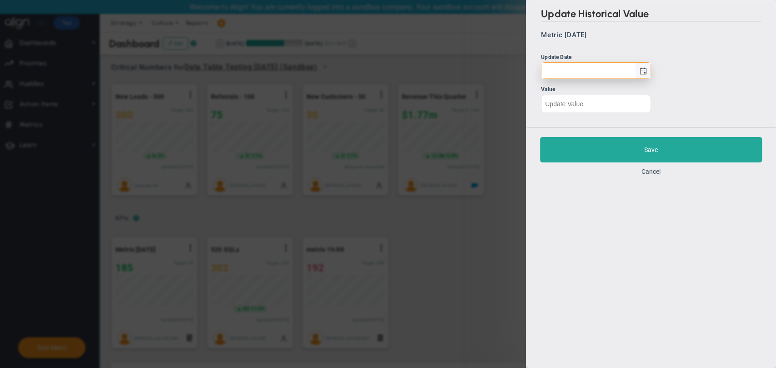
click at [643, 74] on span "select" at bounding box center [642, 71] width 7 height 7
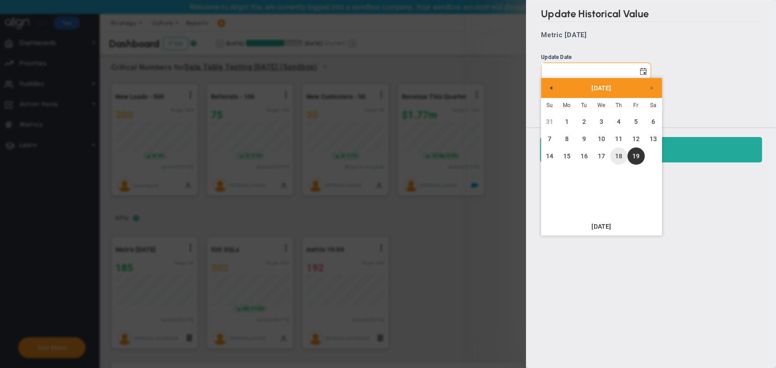
click at [616, 156] on link "18" at bounding box center [618, 156] width 17 height 17
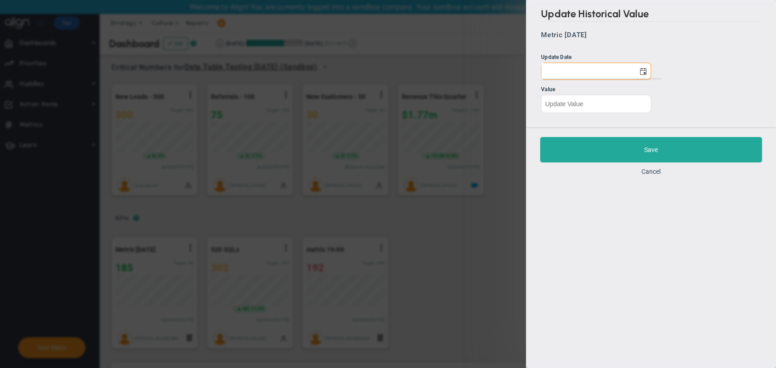
type input "Thursday, September 18, 2025"
drag, startPoint x: 593, startPoint y: 109, endPoint x: 448, endPoint y: 109, distance: 144.0
click at [448, 109] on div "Update Historical Value Metric 18/9/2025 Update Date Thursday, September 18, 20…" at bounding box center [388, 184] width 776 height 368
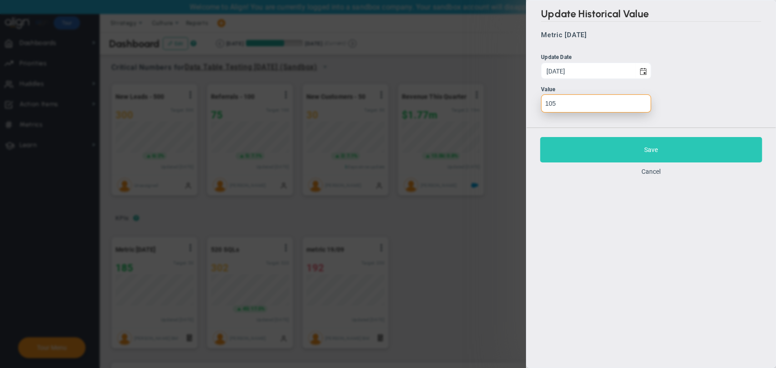
type input "105"
click at [618, 153] on button "Save" at bounding box center [651, 149] width 222 height 25
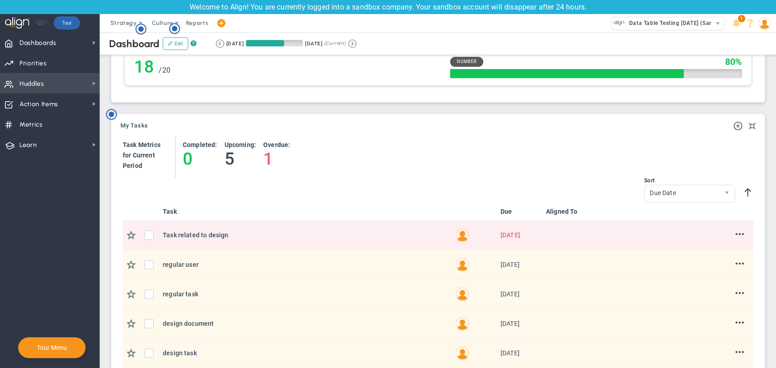
click at [68, 88] on span "Huddles Huddles" at bounding box center [50, 83] width 100 height 20
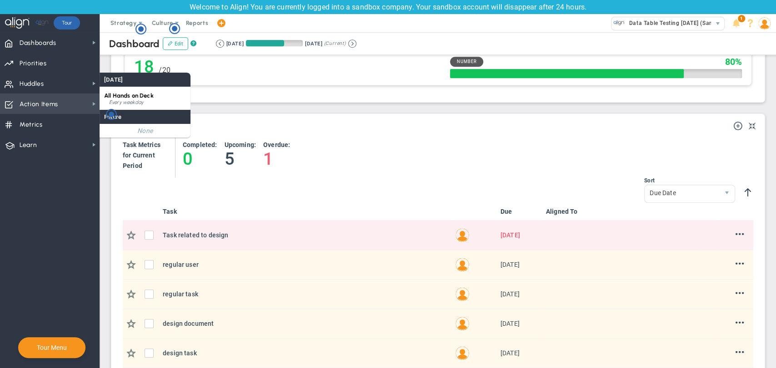
click at [64, 105] on span "Action Items Action Items" at bounding box center [50, 104] width 100 height 20
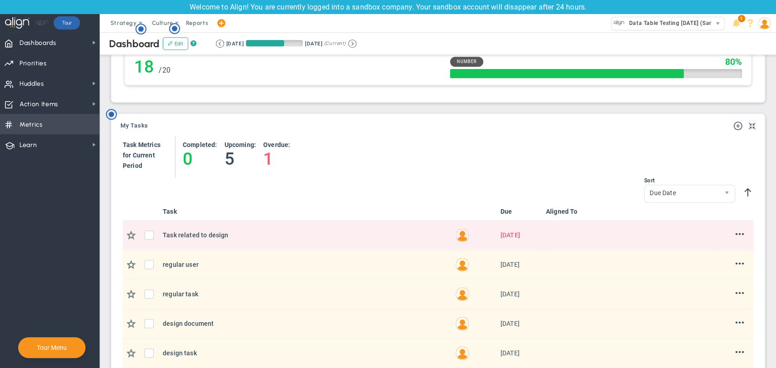
click at [57, 125] on span "Metrics Metrics" at bounding box center [50, 124] width 100 height 20
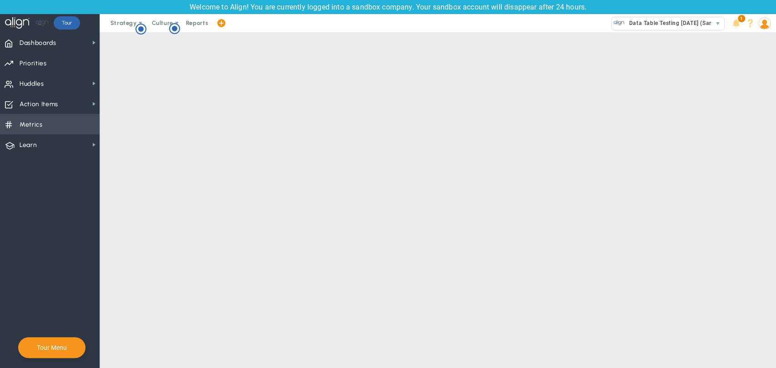
checkbox input "false"
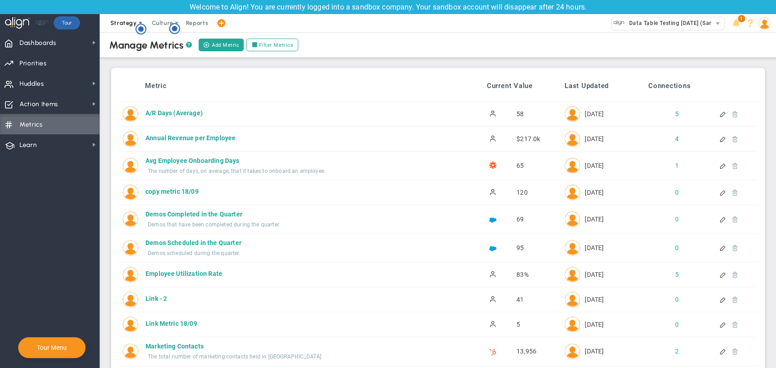
click at [131, 22] on span "Strategy" at bounding box center [123, 23] width 26 height 7
click at [131, 40] on span "One Page Strategic Plan" at bounding box center [146, 41] width 84 height 18
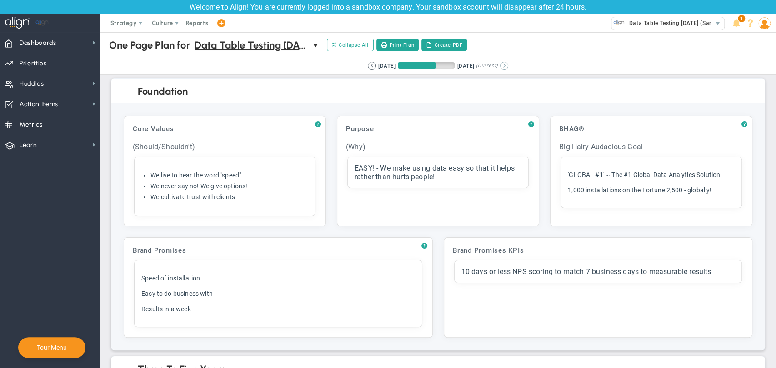
click at [508, 67] on button at bounding box center [504, 66] width 8 height 8
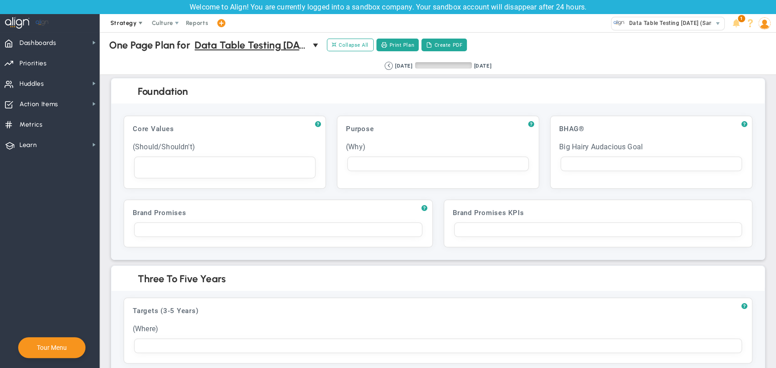
click at [121, 23] on span "Strategy" at bounding box center [123, 23] width 26 height 7
click at [132, 58] on span "Alignment Checklist" at bounding box center [146, 59] width 84 height 18
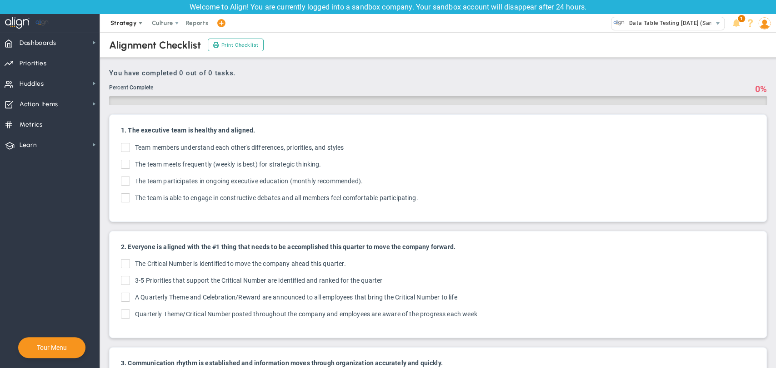
checkbox input "true"
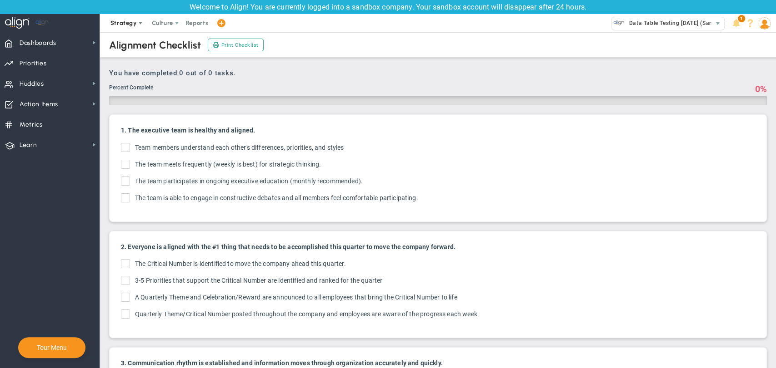
checkbox input "true"
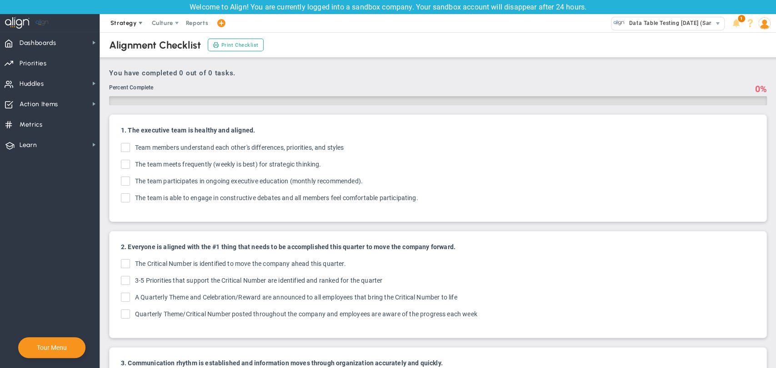
checkbox input "true"
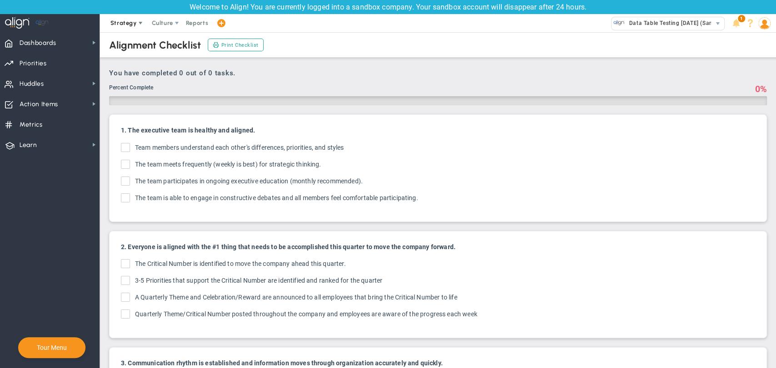
checkbox input "true"
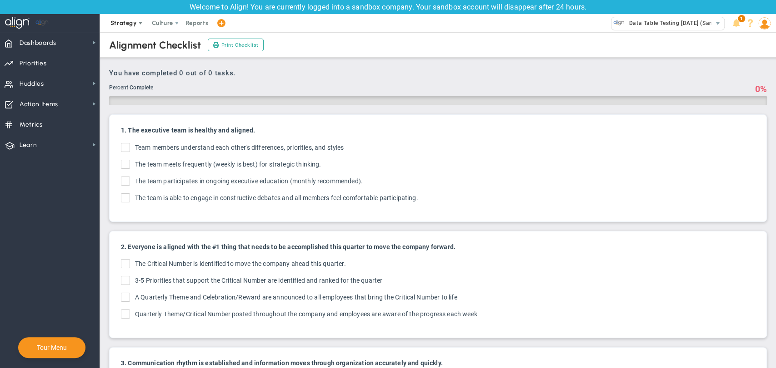
checkbox input "true"
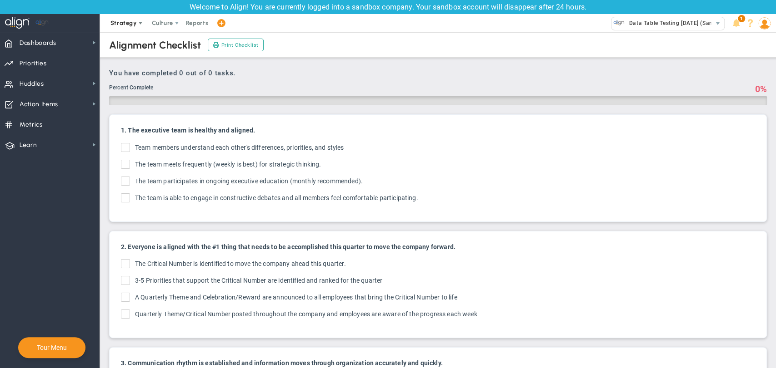
checkbox input "true"
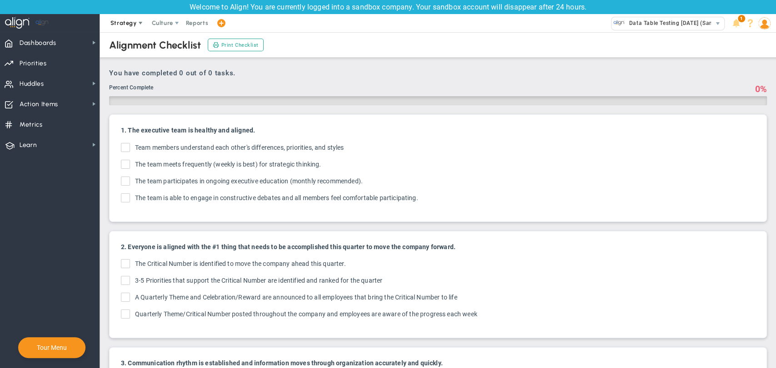
checkbox input "true"
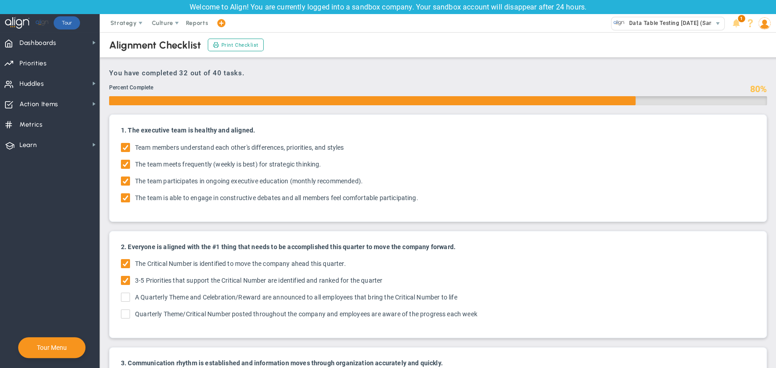
click at [117, 293] on div "2. Everyone is aligned with the #1 thing that needs to be accomplished this qua…" at bounding box center [437, 285] width 647 height 98
click at [135, 23] on span "Strategy" at bounding box center [124, 23] width 41 height 18
click at [135, 75] on span "4D Vision Summary" at bounding box center [146, 78] width 84 height 18
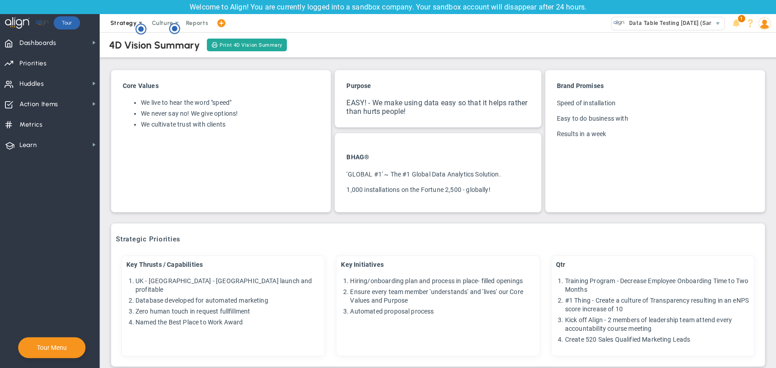
click at [134, 23] on span "Strategy" at bounding box center [123, 23] width 26 height 7
click at [165, 26] on span "Culture" at bounding box center [162, 23] width 21 height 7
click at [194, 25] on span "Reports" at bounding box center [197, 23] width 32 height 18
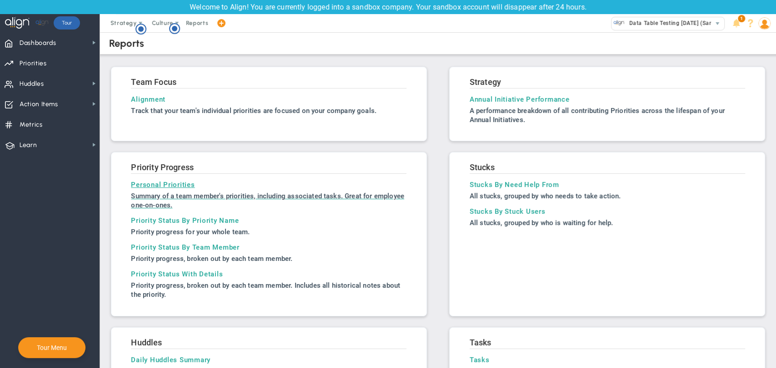
click at [146, 185] on h3 "Personal Priorities" at bounding box center [268, 185] width 275 height 8
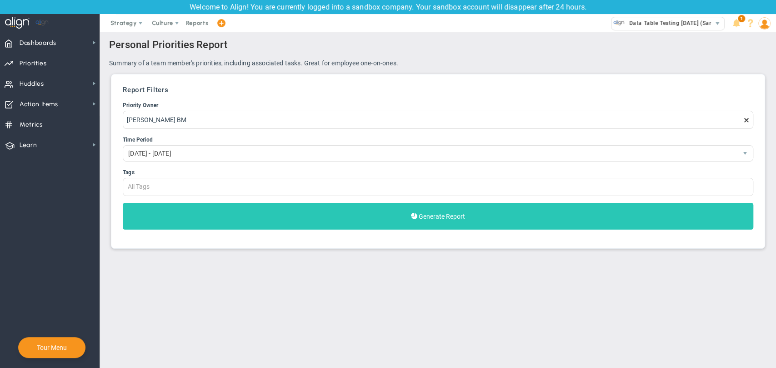
click at [187, 224] on button "Generate Report" at bounding box center [438, 216] width 630 height 27
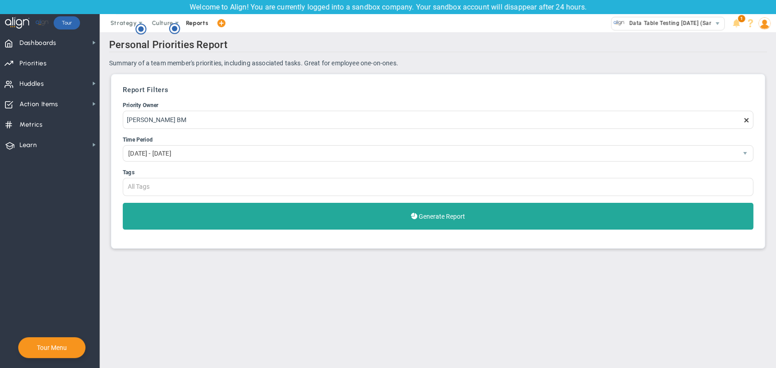
click at [196, 24] on span "Reports" at bounding box center [197, 23] width 32 height 18
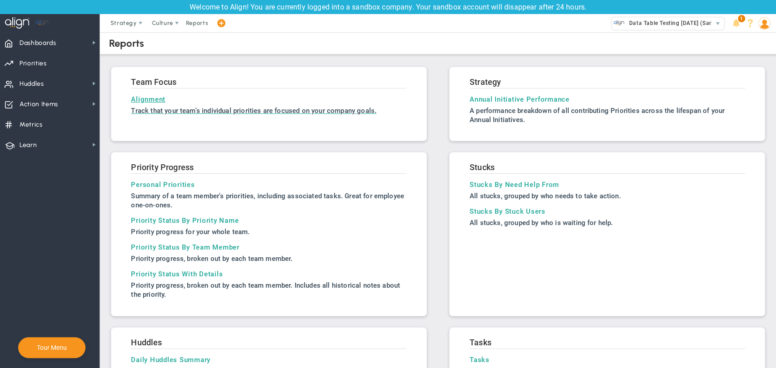
click at [152, 95] on h3 "Alignment" at bounding box center [268, 99] width 275 height 8
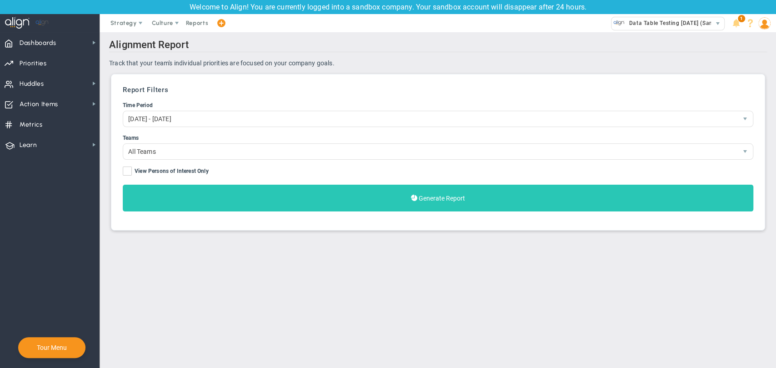
click at [344, 199] on button "Generate Report" at bounding box center [438, 198] width 630 height 27
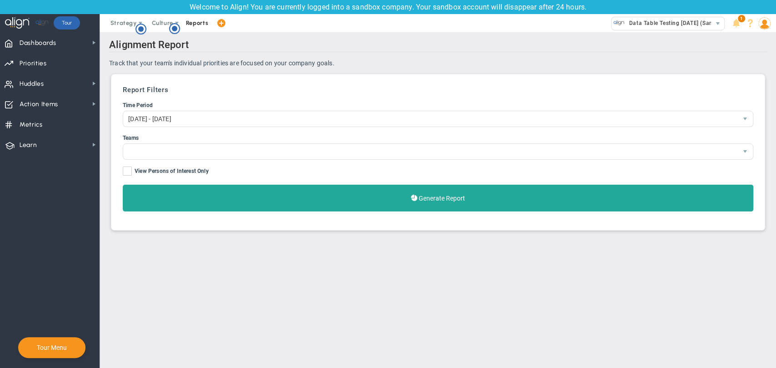
click at [195, 21] on span "Reports" at bounding box center [197, 23] width 32 height 18
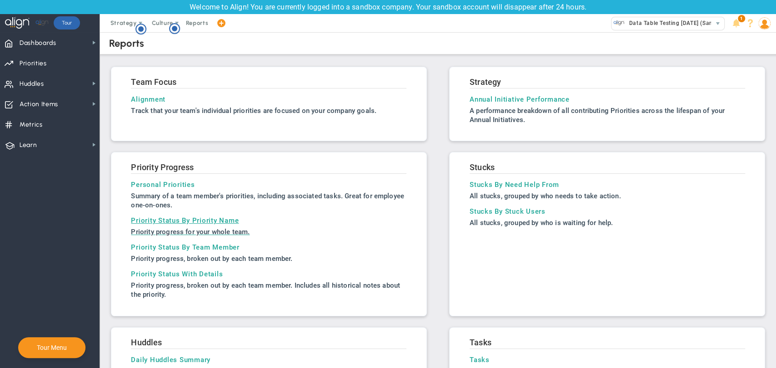
click at [171, 219] on h3 "Priority Status By Priority Name" at bounding box center [268, 221] width 275 height 8
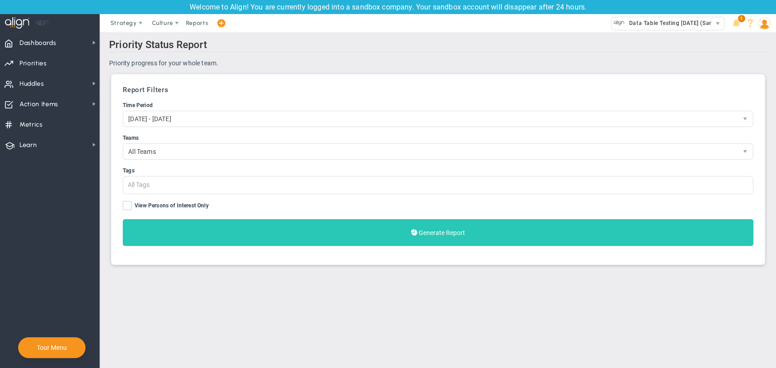
click at [299, 228] on button "Generate Report" at bounding box center [438, 232] width 630 height 27
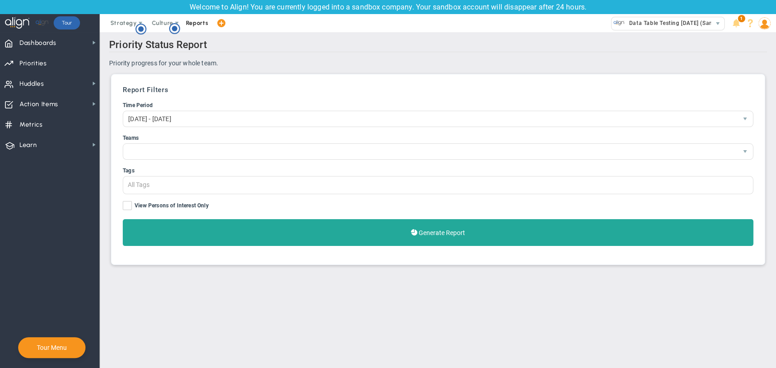
click at [198, 22] on span "Reports" at bounding box center [197, 23] width 32 height 18
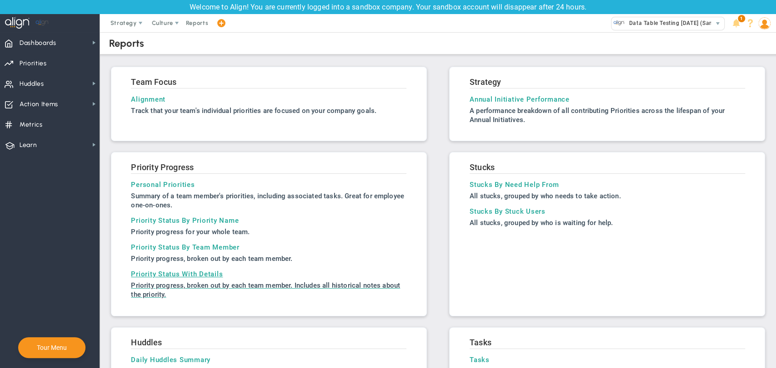
click at [179, 272] on h3 "Priority Status With Details" at bounding box center [268, 274] width 275 height 8
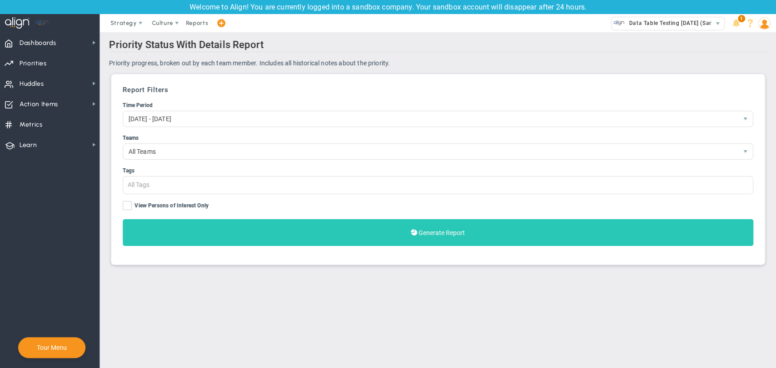
click at [338, 230] on button "Generate Report" at bounding box center [438, 232] width 630 height 27
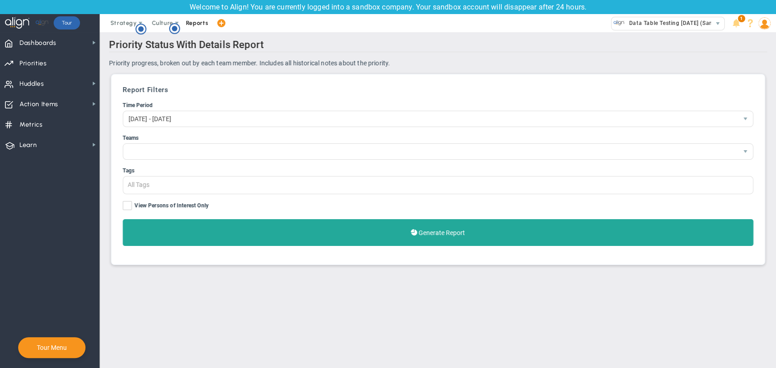
click at [199, 22] on span "Reports" at bounding box center [197, 23] width 32 height 18
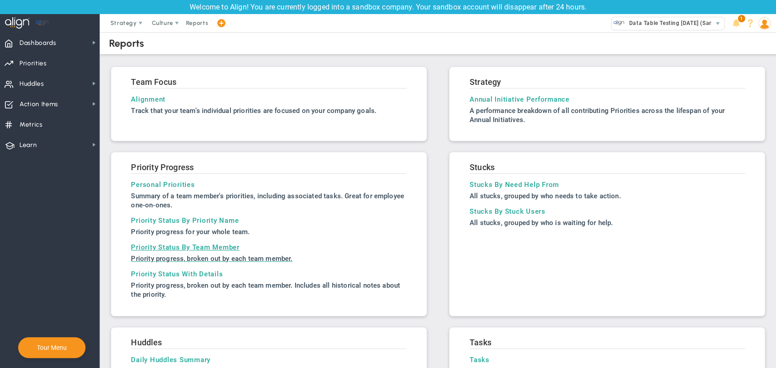
click at [186, 245] on h3 "Priority Status By Team Member" at bounding box center [268, 248] width 275 height 8
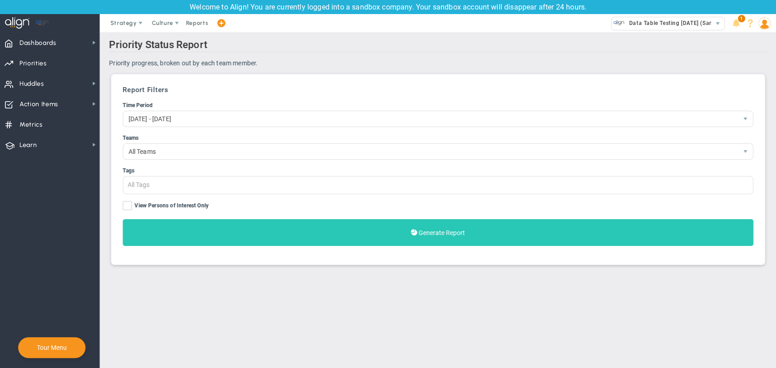
click at [411, 244] on button "Generate Report" at bounding box center [438, 232] width 630 height 27
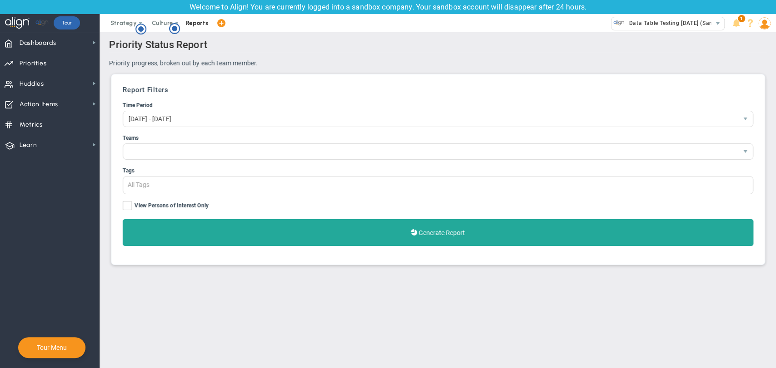
click at [193, 25] on span "Reports" at bounding box center [197, 23] width 32 height 18
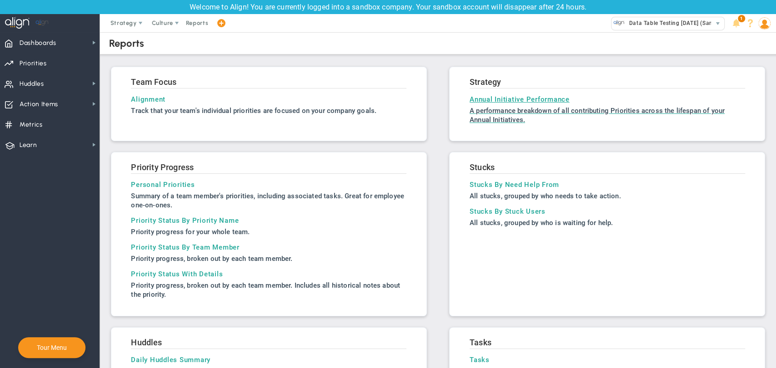
click at [506, 98] on h3 "Annual Initiative Performance" at bounding box center [606, 99] width 275 height 8
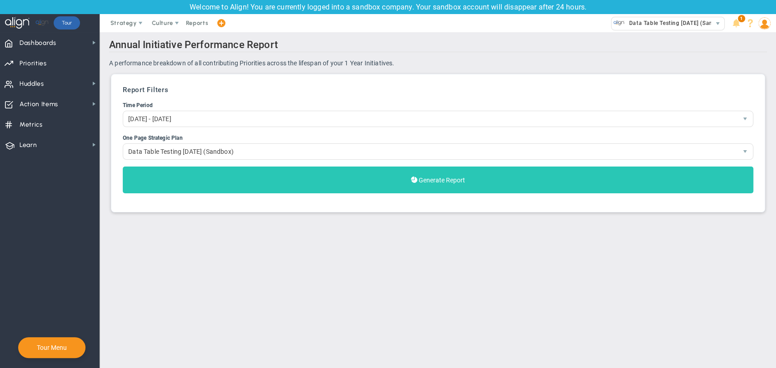
click at [344, 179] on button "Generate Report" at bounding box center [438, 180] width 630 height 27
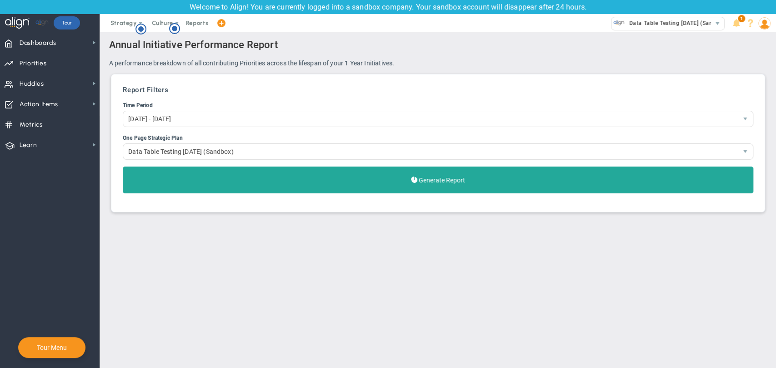
click at [197, 23] on span "Reports" at bounding box center [197, 23] width 32 height 18
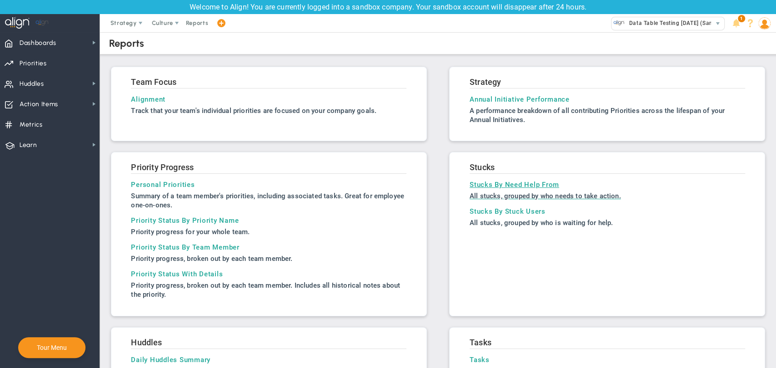
click at [495, 183] on h3 "Stucks By Need Help From" at bounding box center [606, 185] width 275 height 8
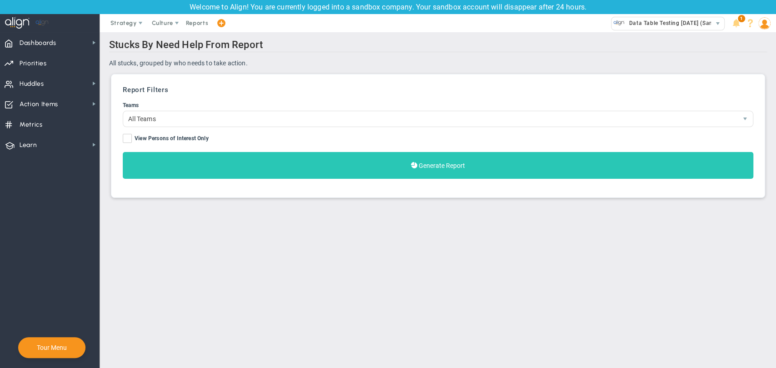
click at [459, 162] on button "Generate Report" at bounding box center [438, 165] width 630 height 27
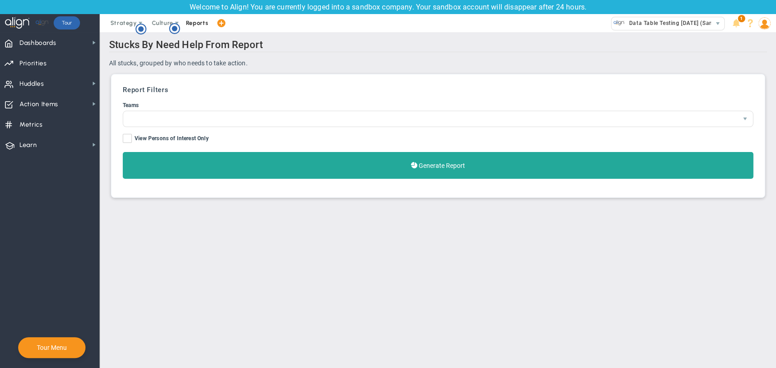
click at [199, 22] on span "Reports" at bounding box center [197, 23] width 32 height 18
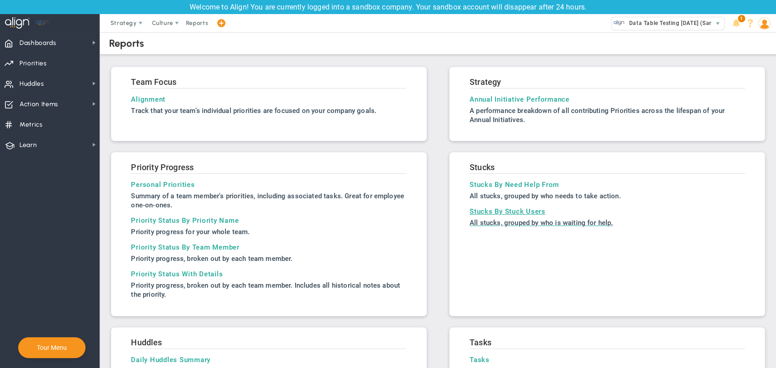
click at [486, 211] on h3 "Stucks By Stuck Users" at bounding box center [606, 212] width 275 height 8
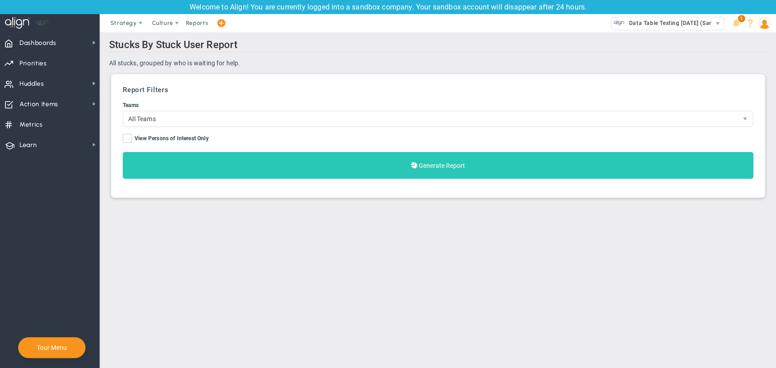
click at [344, 161] on button "Generate Report" at bounding box center [438, 165] width 630 height 27
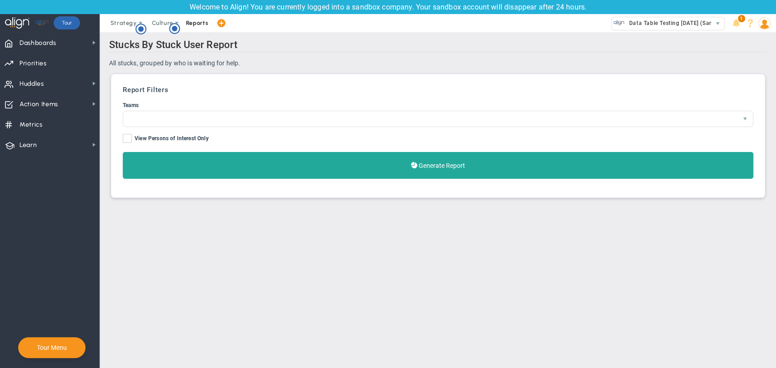
click at [192, 21] on span "Reports" at bounding box center [197, 23] width 32 height 18
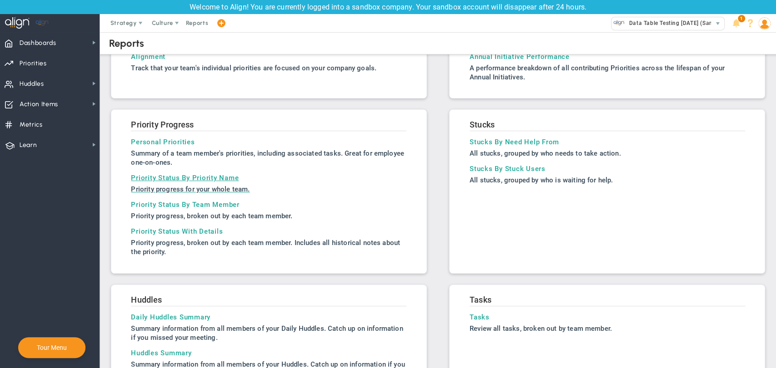
scroll to position [202, 0]
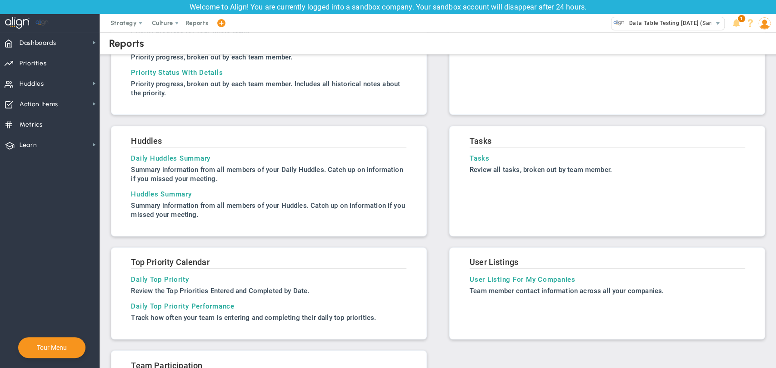
click at [475, 151] on div "Tasks Tasks Review all tasks, broken out by team member." at bounding box center [607, 181] width 316 height 111
click at [175, 276] on h3 "Daily Top Priority" at bounding box center [268, 280] width 275 height 8
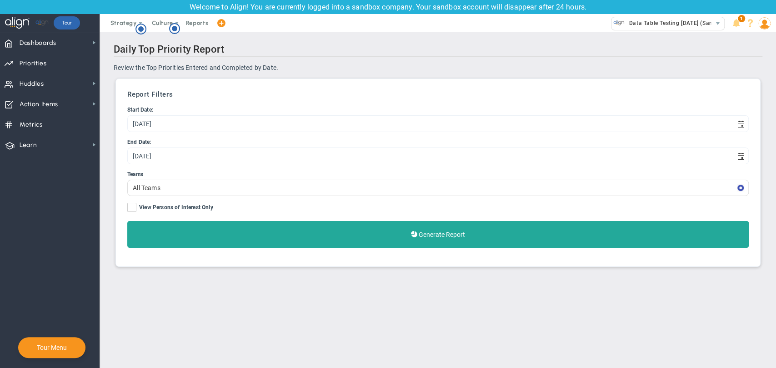
click at [261, 219] on ul "Start Date: 9/19/2025 End Date: 9/19/2025 Teams All Teams View Persons of Inter…" at bounding box center [437, 177] width 621 height 142
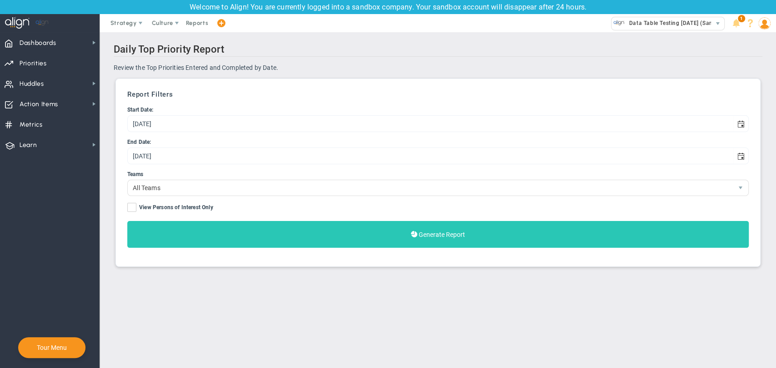
click at [280, 244] on button "Generate Report" at bounding box center [437, 234] width 621 height 27
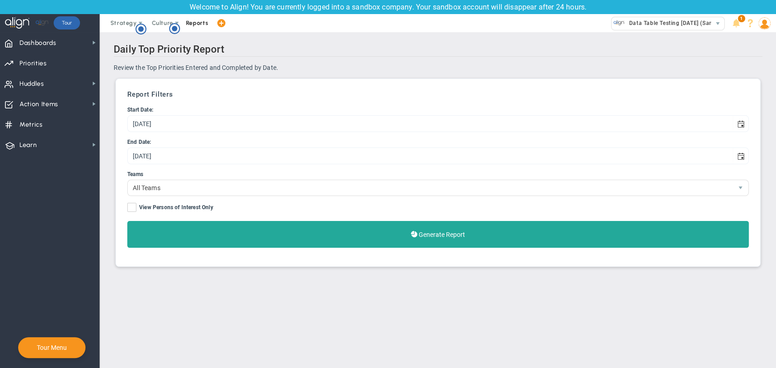
click at [201, 19] on span "Reports" at bounding box center [197, 23] width 32 height 18
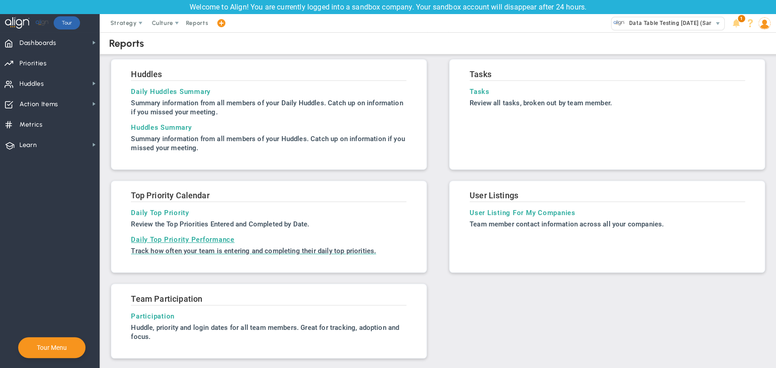
click at [168, 236] on h3 "Daily Top Priority Performance" at bounding box center [268, 240] width 275 height 8
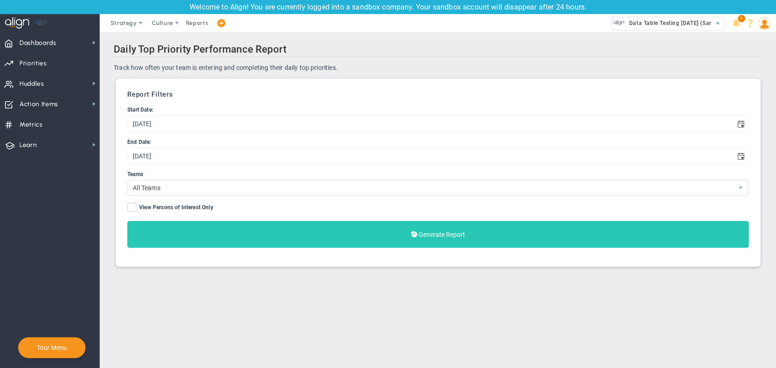
click at [383, 239] on button "Generate Report" at bounding box center [437, 234] width 621 height 27
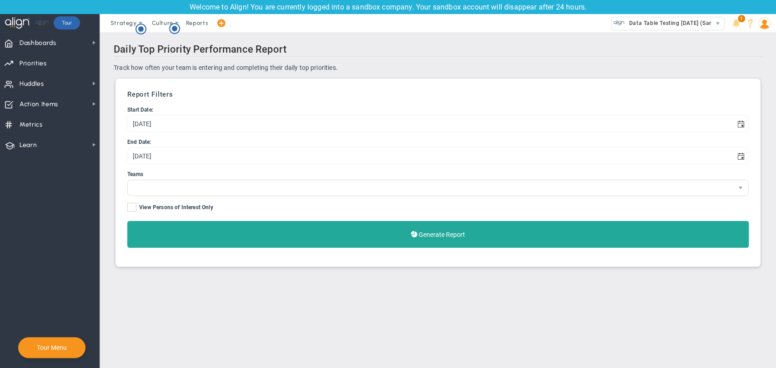
click at [222, 25] on span at bounding box center [220, 23] width 7 height 12
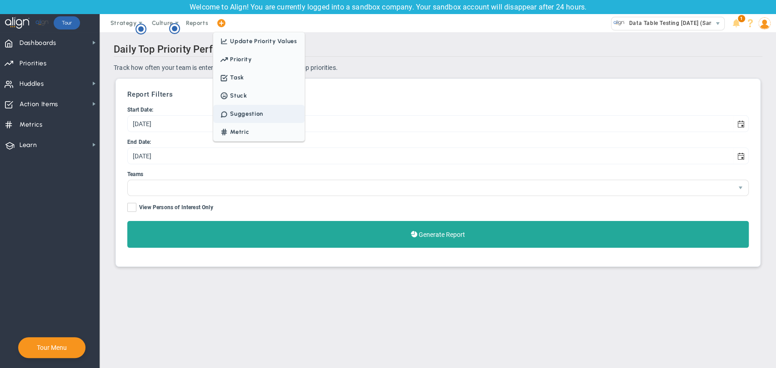
click at [258, 118] on span "Suggestion" at bounding box center [258, 114] width 91 height 18
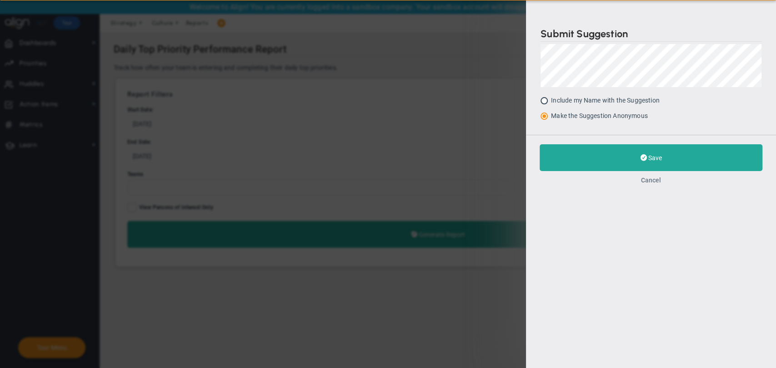
click at [647, 182] on span "Cancel" at bounding box center [651, 180] width 20 height 7
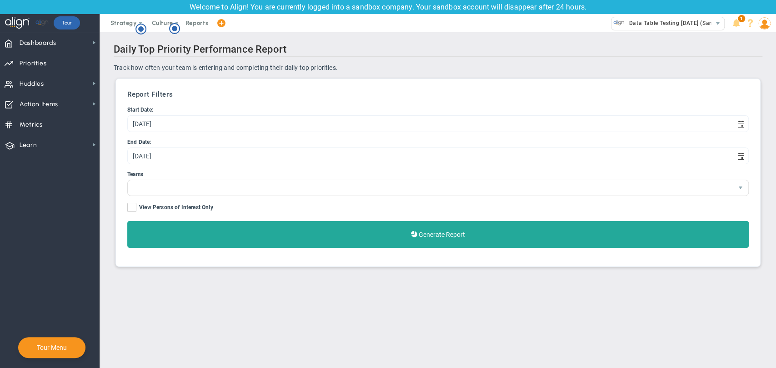
click at [222, 25] on span at bounding box center [220, 23] width 7 height 12
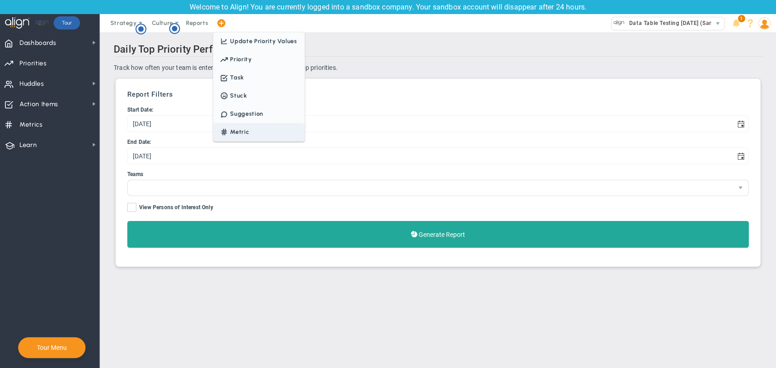
click at [244, 133] on span "Metric" at bounding box center [258, 132] width 91 height 18
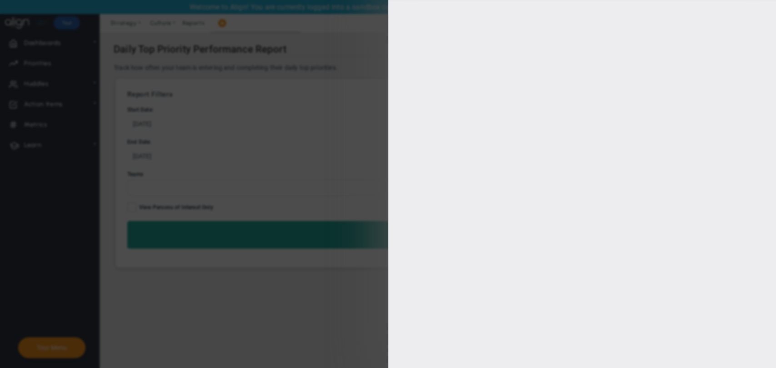
type input "[PERSON_NAME] BM"
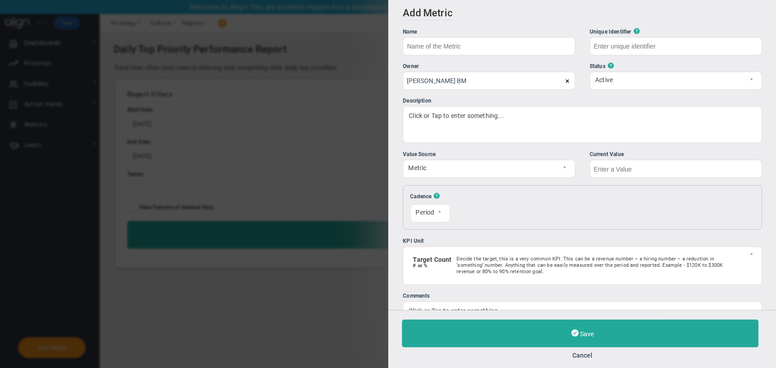
click at [581, 350] on div "Save Cancel" at bounding box center [582, 340] width 361 height 40
click at [580, 354] on button "Cancel" at bounding box center [582, 355] width 361 height 7
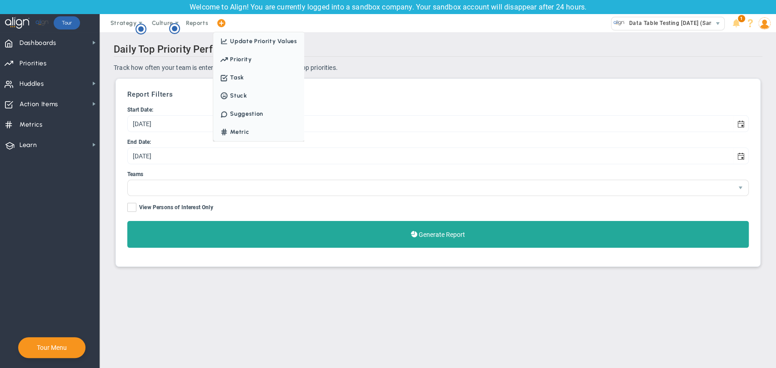
click at [219, 25] on span at bounding box center [220, 23] width 7 height 12
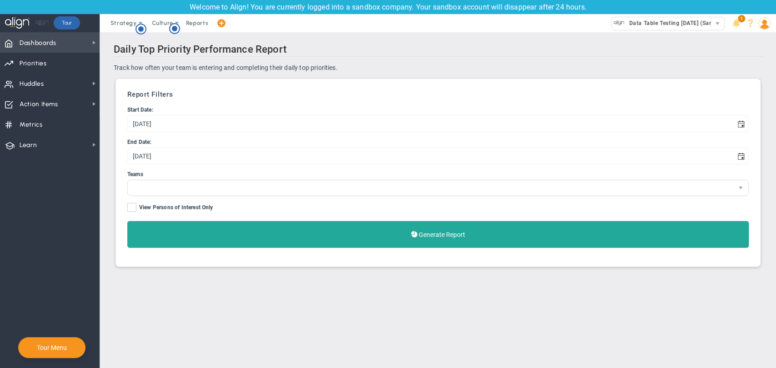
click at [39, 40] on span "Dashboards" at bounding box center [38, 43] width 37 height 19
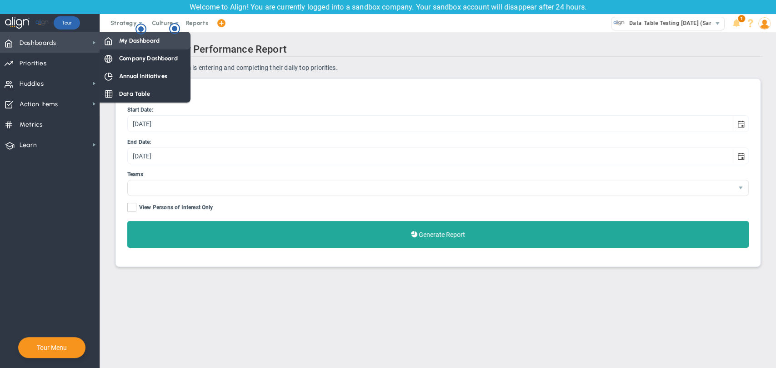
click at [136, 39] on span "My Dashboard" at bounding box center [139, 40] width 40 height 9
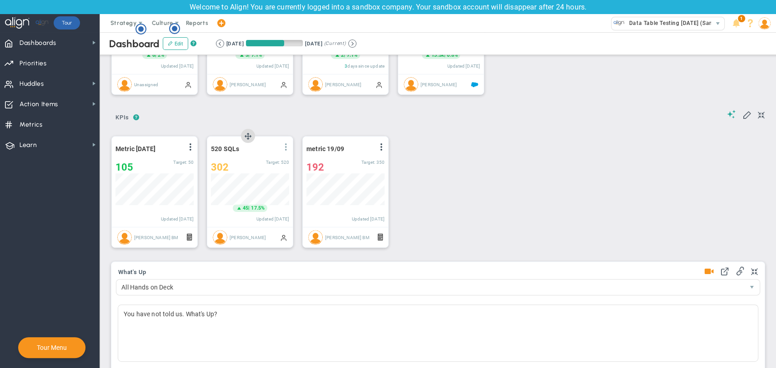
click at [287, 150] on span at bounding box center [285, 147] width 7 height 7
click at [383, 149] on span at bounding box center [381, 147] width 7 height 7
click at [767, 25] on img at bounding box center [764, 23] width 12 height 12
click at [741, 118] on span "Sign Out" at bounding box center [730, 114] width 74 height 18
